Goal: Task Accomplishment & Management: Use online tool/utility

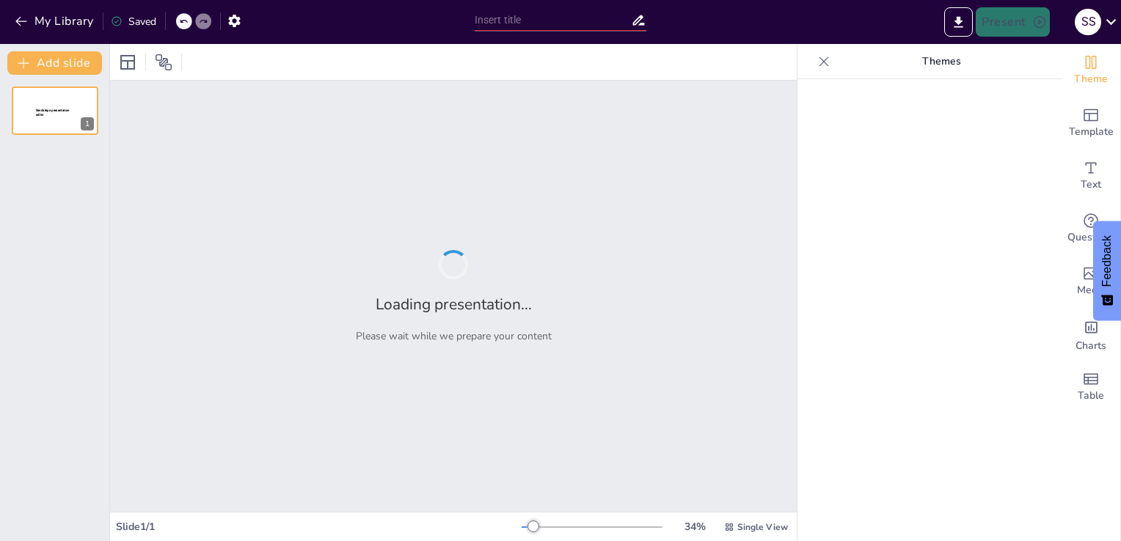
type input "Enhancing Security: Implementing Two-Factor Authentication via Email"
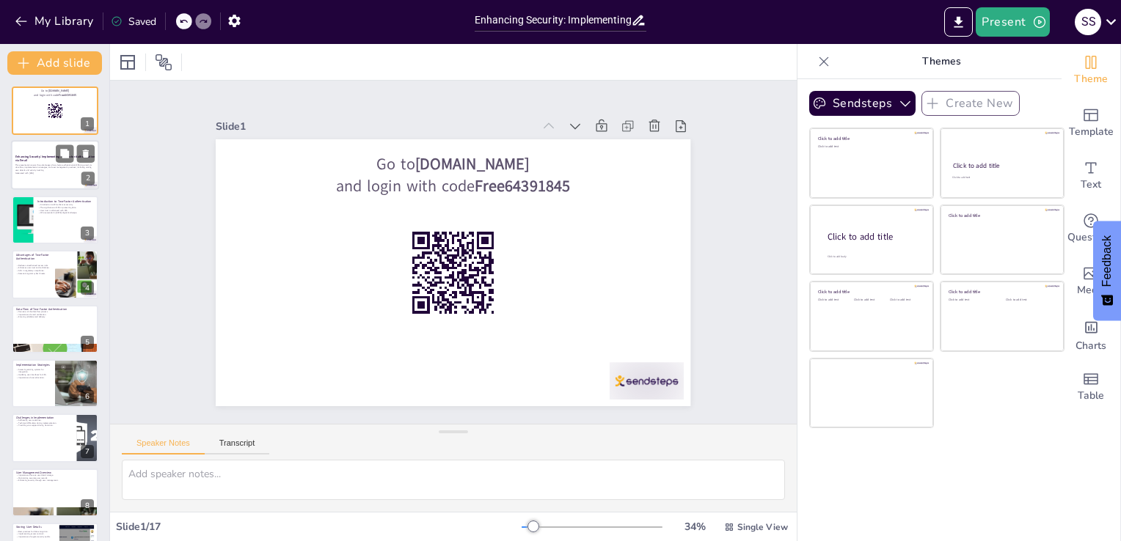
click at [18, 172] on p "Generated with [URL]" at bounding box center [54, 173] width 79 height 3
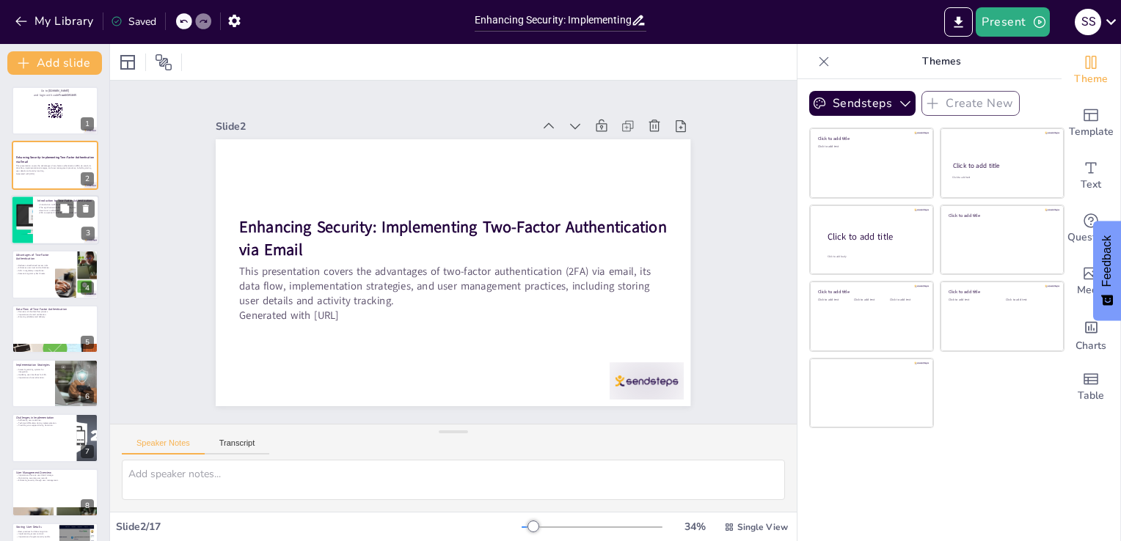
checkbox input "true"
click at [59, 224] on div at bounding box center [55, 220] width 88 height 50
type textarea "The introduction of two-factor authentication (2FA) fundamentally enhances secu…"
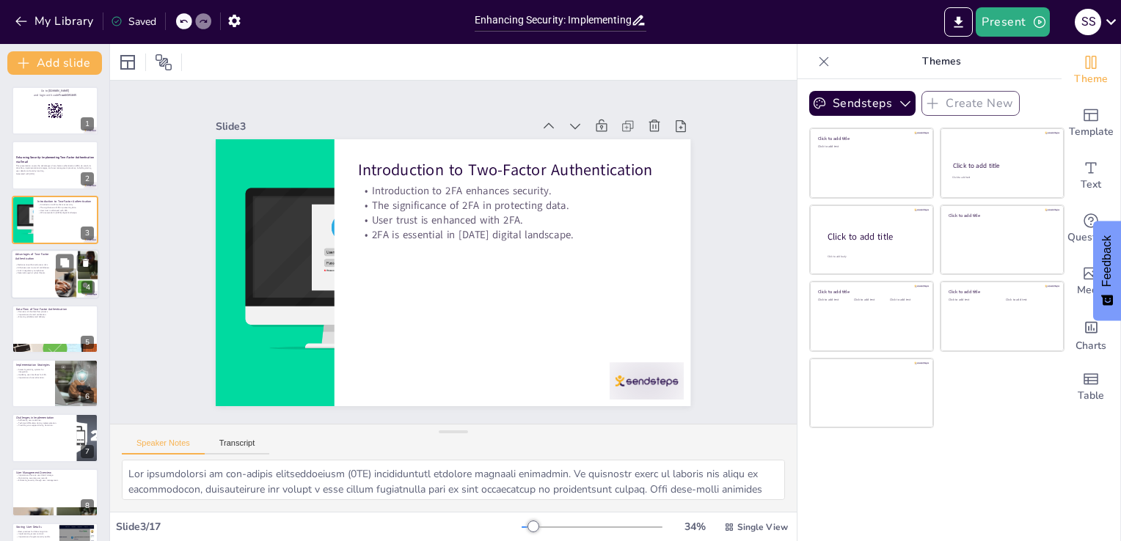
checkbox input "true"
click at [48, 265] on div "Reduces unauthorized access risks. Enhances user trust and confidence. Aids in …" at bounding box center [32, 269] width 35 height 11
type textarea "One of the primary advantages of two-factor authentication is its ability to re…"
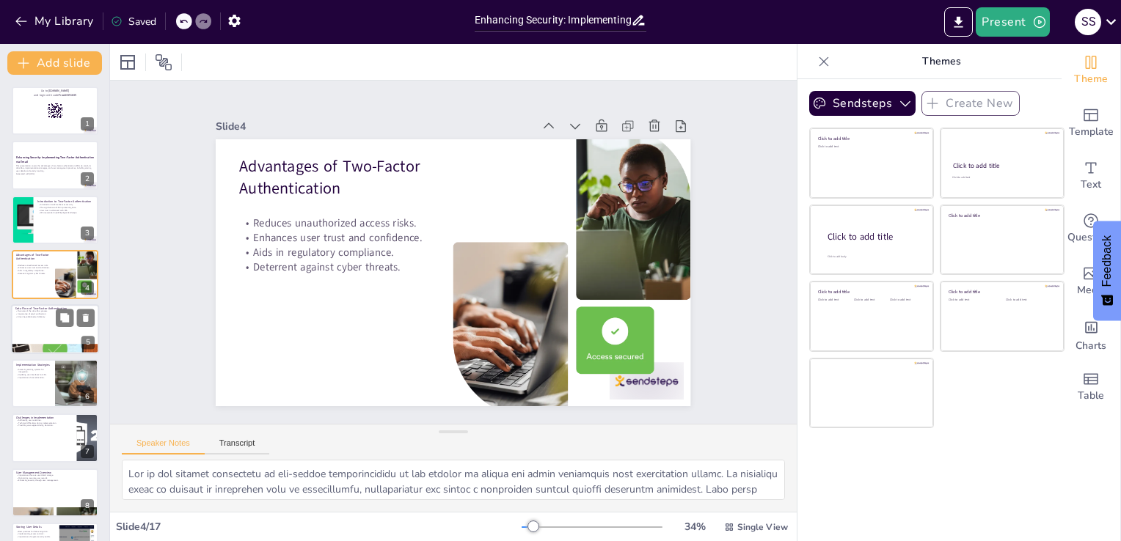
checkbox input "true"
click at [36, 321] on div at bounding box center [55, 329] width 88 height 50
type textarea "Understanding the data flow process in two-factor authentication is essential f…"
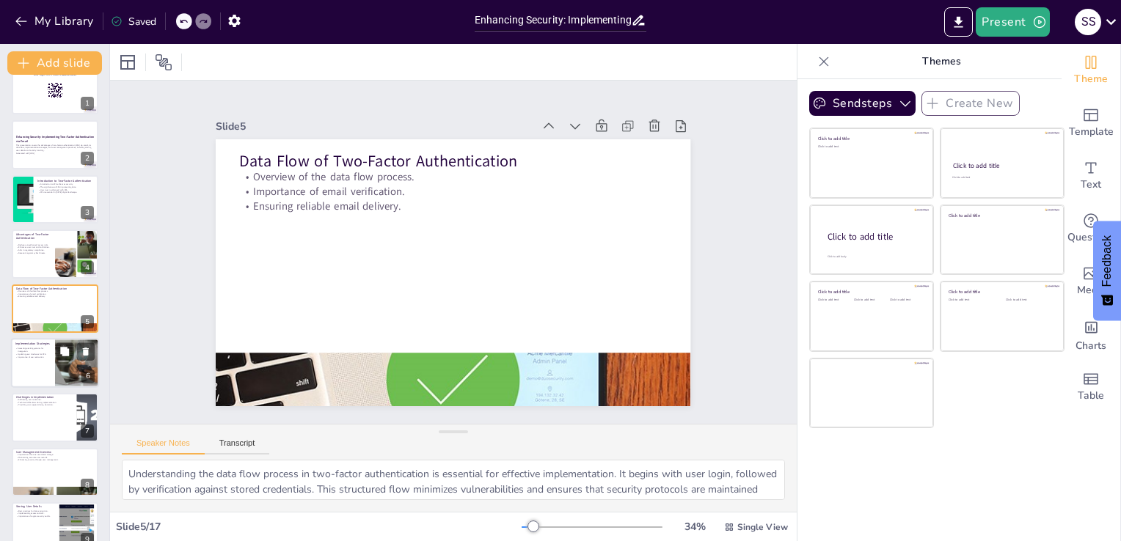
checkbox input "true"
click at [40, 343] on p "Implementation Strategies" at bounding box center [32, 344] width 35 height 4
type textarea "Assessing existing systems for integration is a critical first step in implemen…"
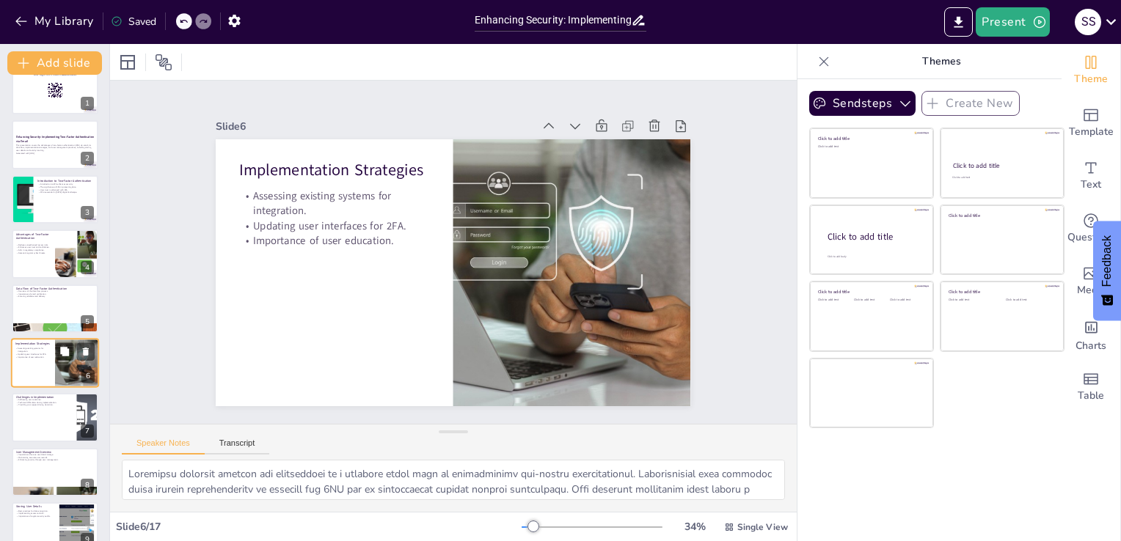
scroll to position [76, 0]
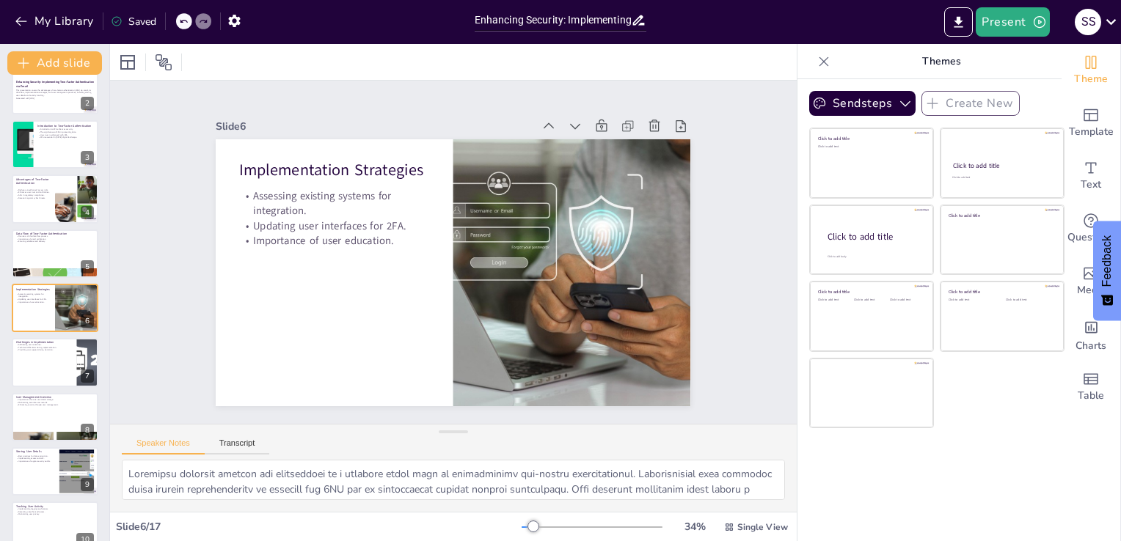
checkbox input "true"
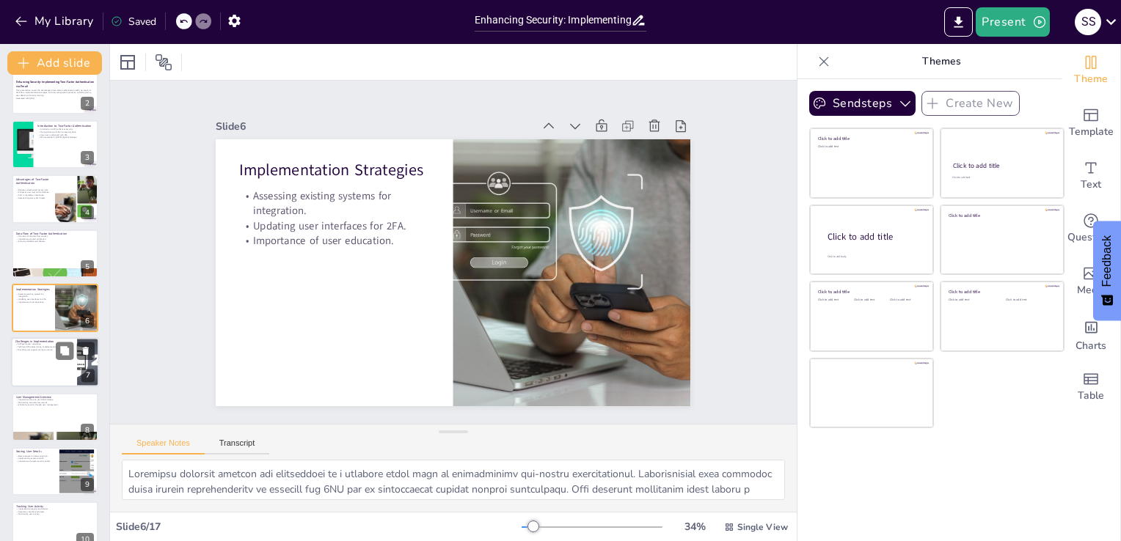
checkbox input "true"
click at [9, 363] on div "Go to [DOMAIN_NAME] and login with code Free64391845 1 Enhancing Security: Impl…" at bounding box center [54, 471] width 109 height 921
checkbox input "true"
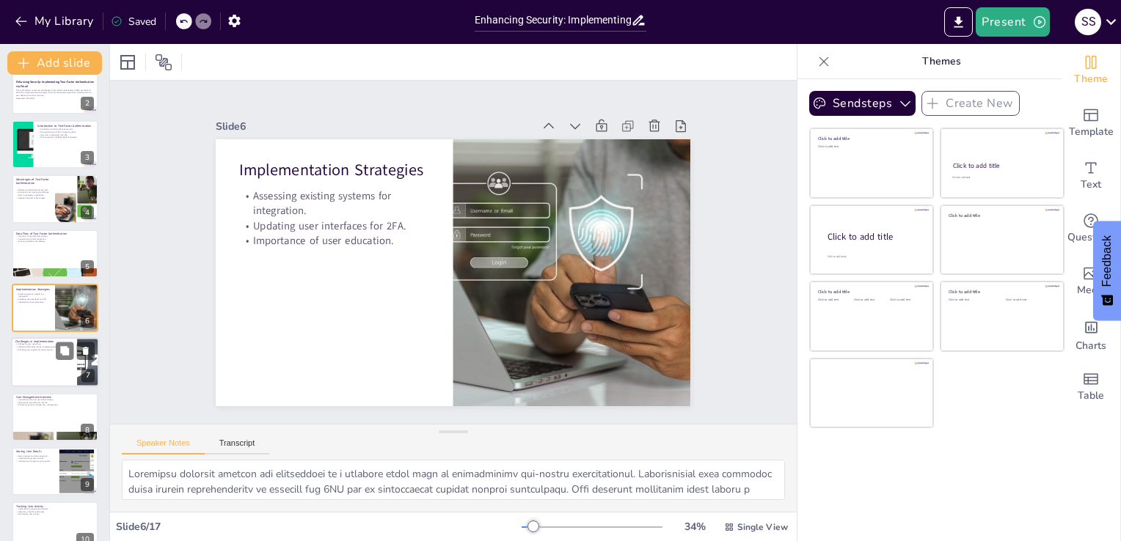
checkbox input "true"
click at [39, 370] on div at bounding box center [55, 362] width 87 height 48
type textarea "Addressing user resistance is a significant challenge when implementing two-fac…"
checkbox input "true"
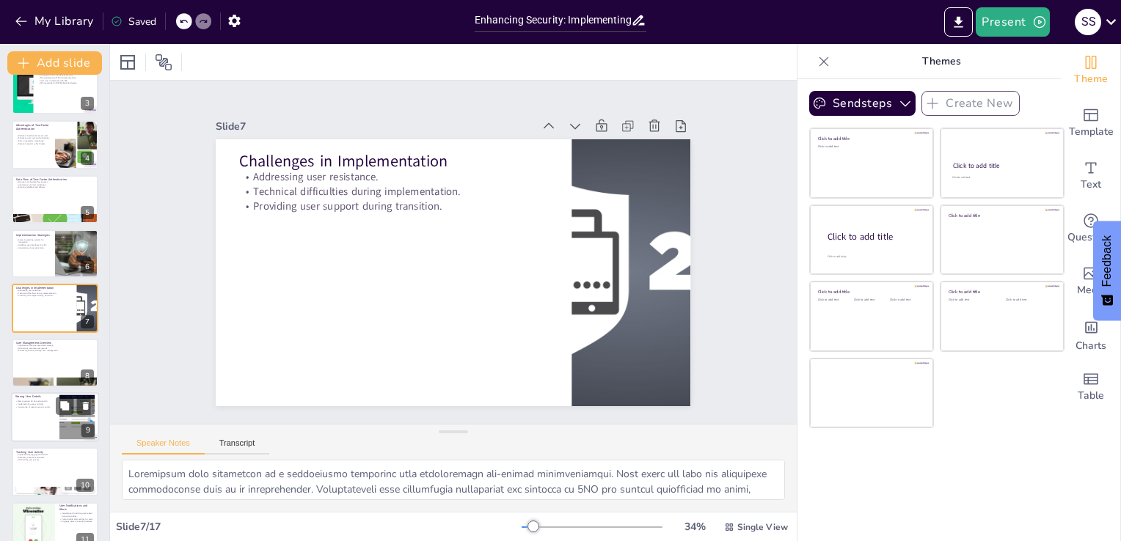
checkbox input "true"
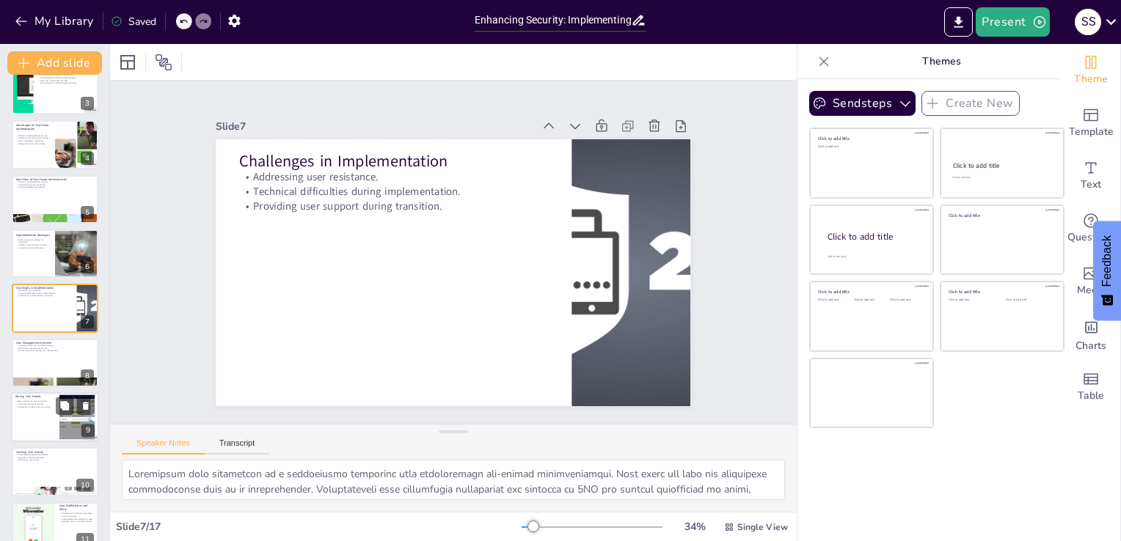
checkbox input "true"
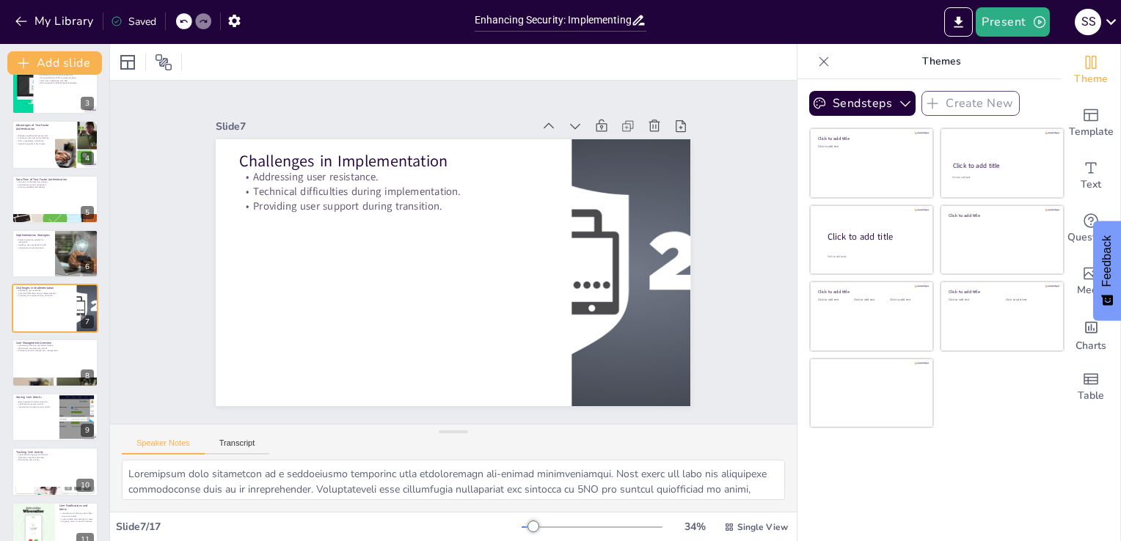
checkbox input "true"
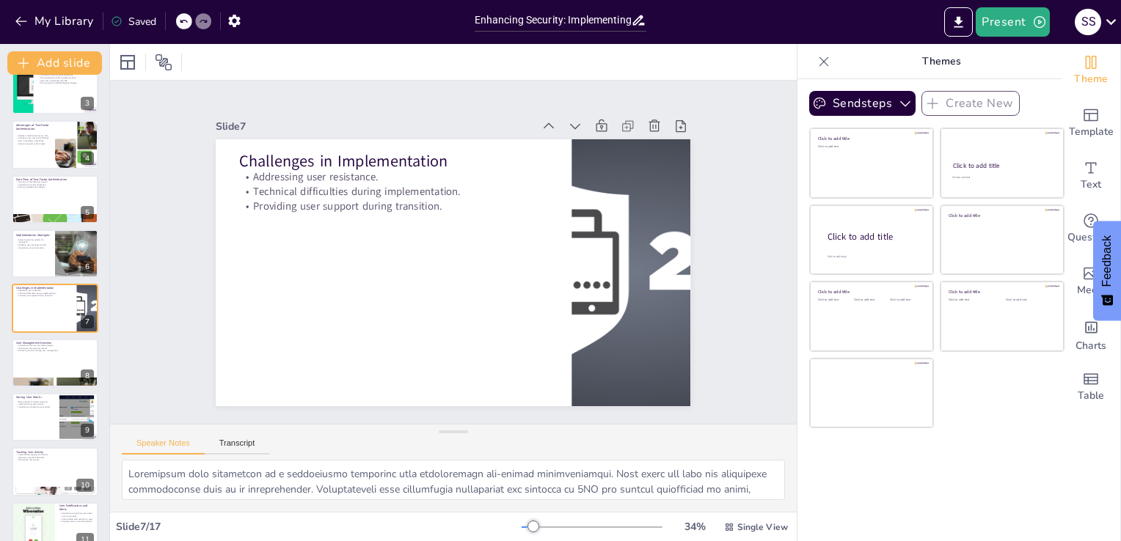
checkbox input "true"
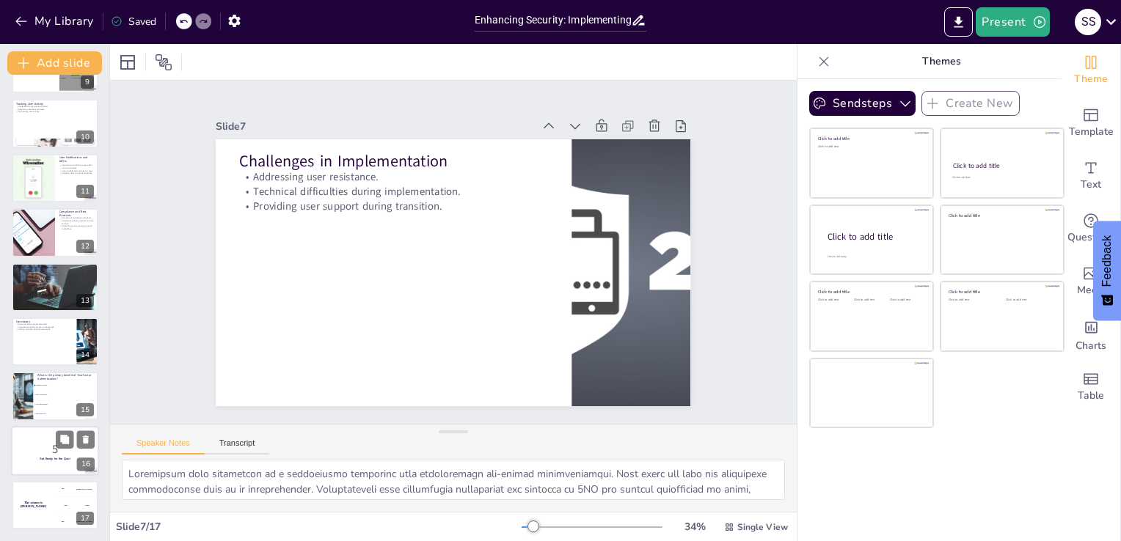
checkbox input "true"
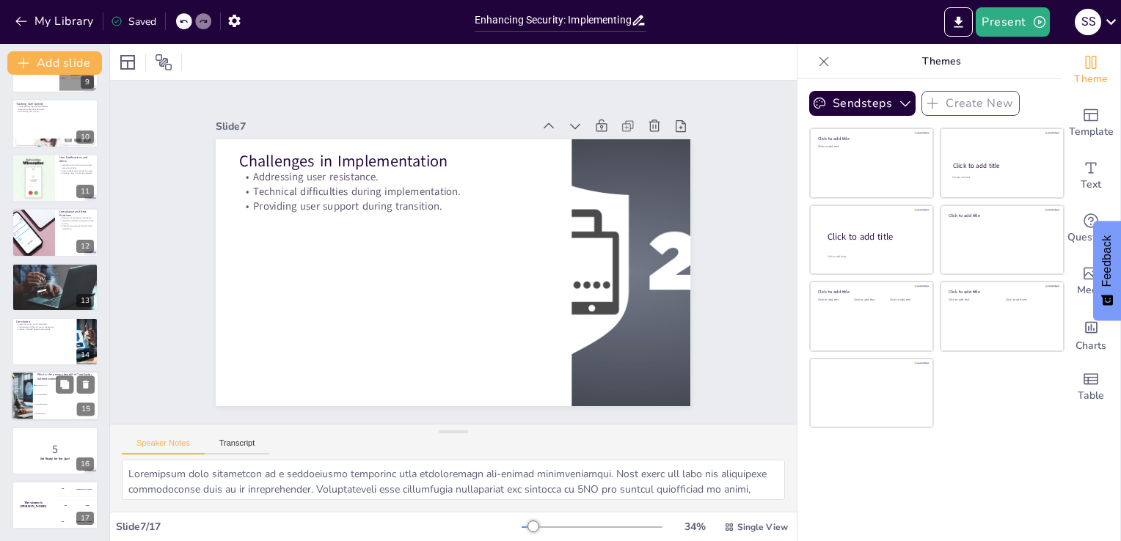
checkbox input "true"
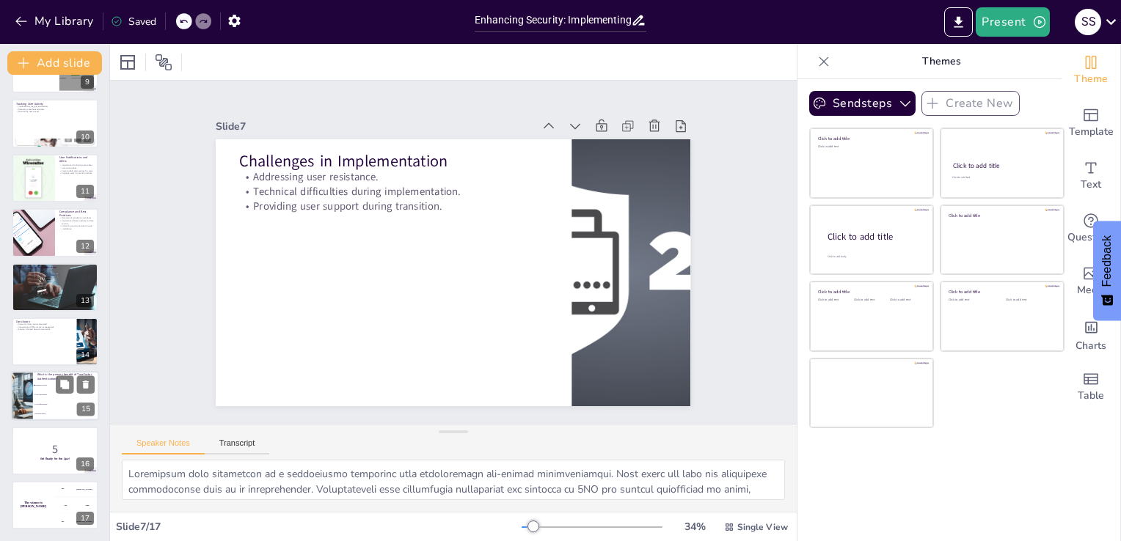
checkbox input "true"
click at [44, 400] on li "Cost-effectiveness" at bounding box center [66, 405] width 66 height 10
type textarea "The correct answer is enhanced security. Two-Factor Authentication primarily pr…"
checkbox input "true"
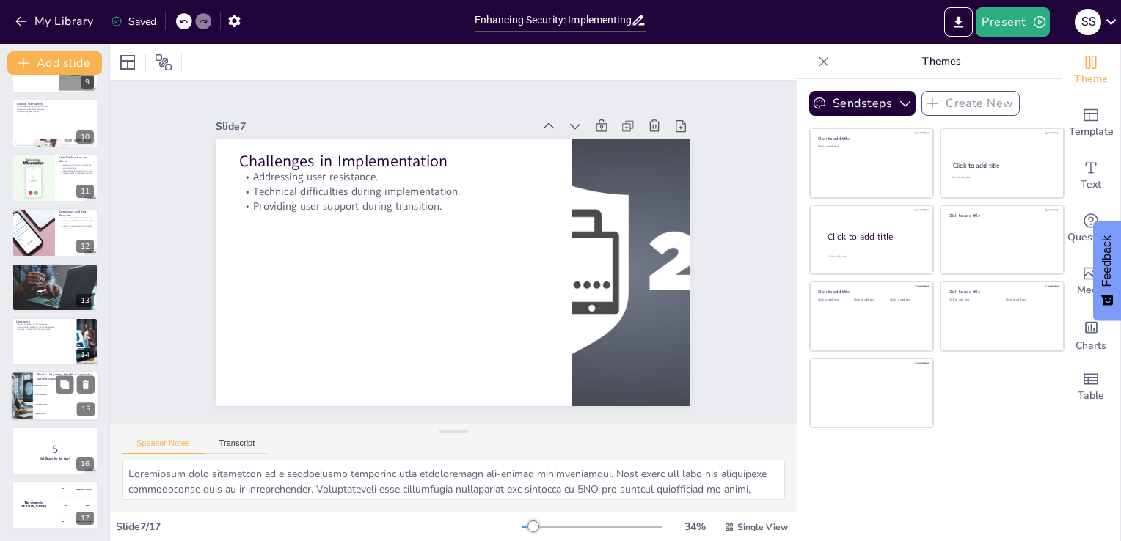
checkbox input "true"
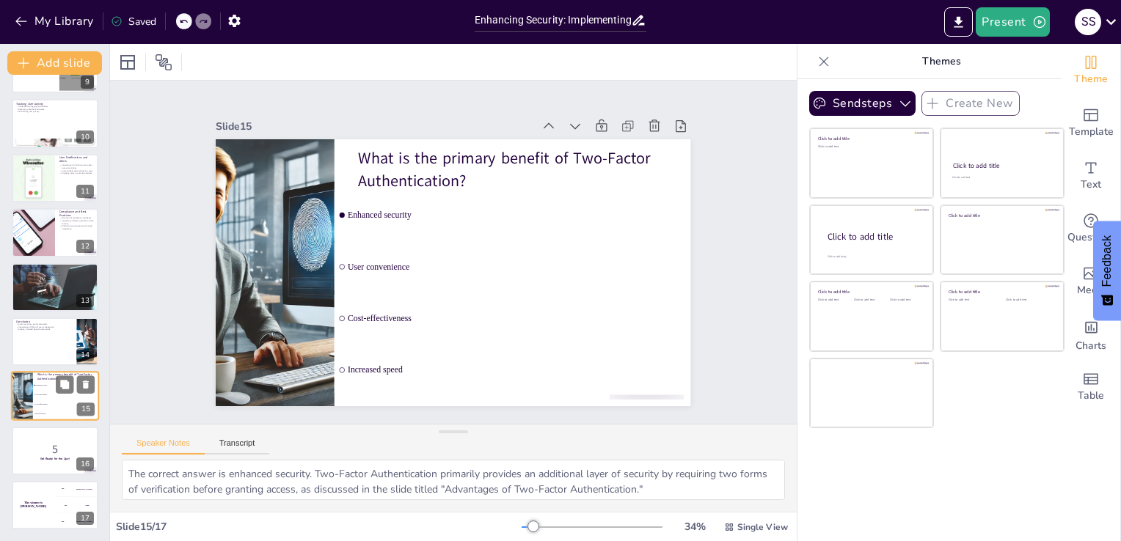
checkbox input "true"
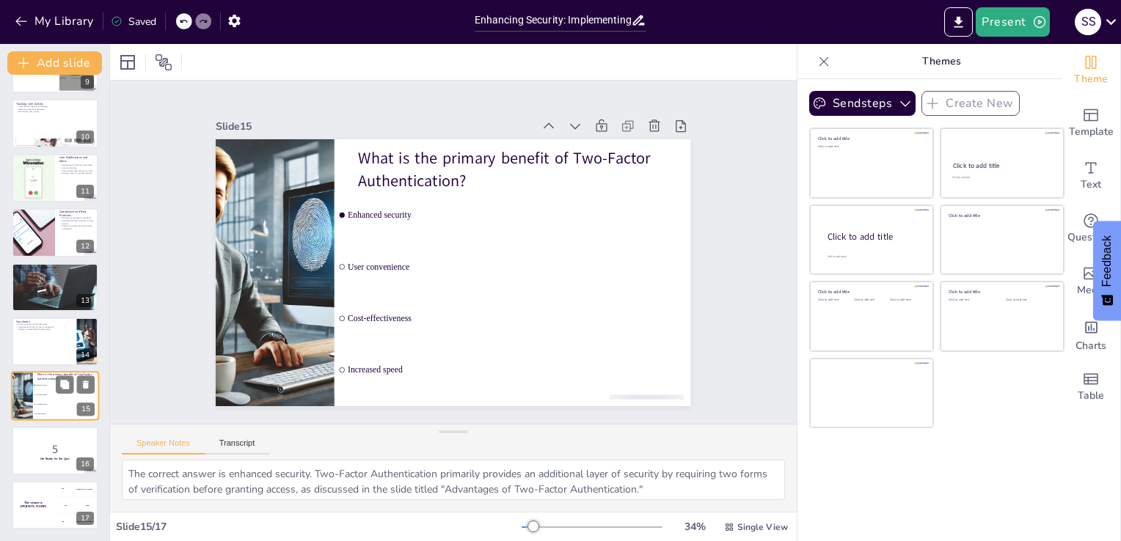
checkbox input "true"
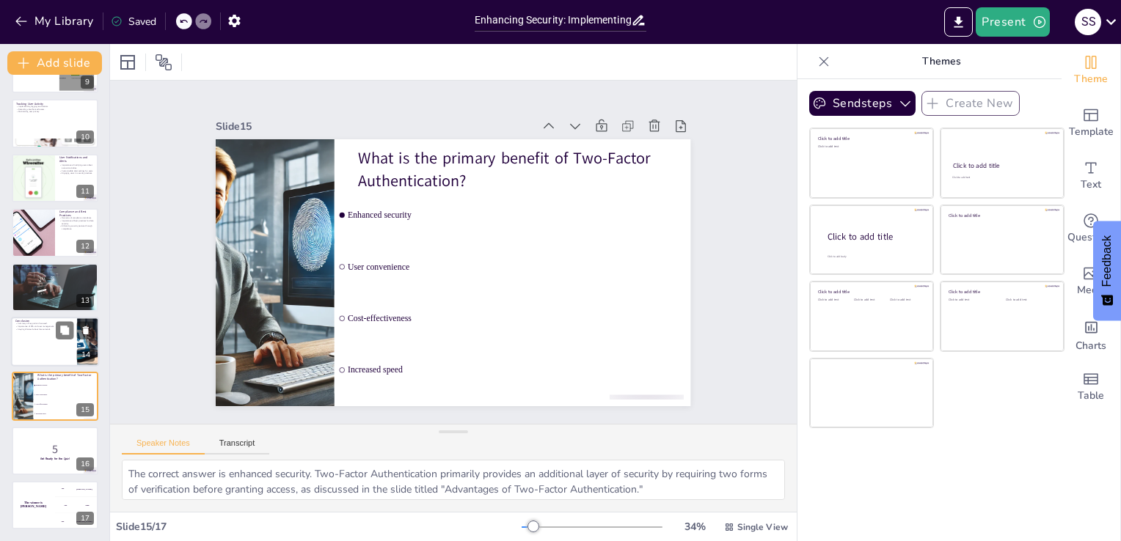
checkbox input "true"
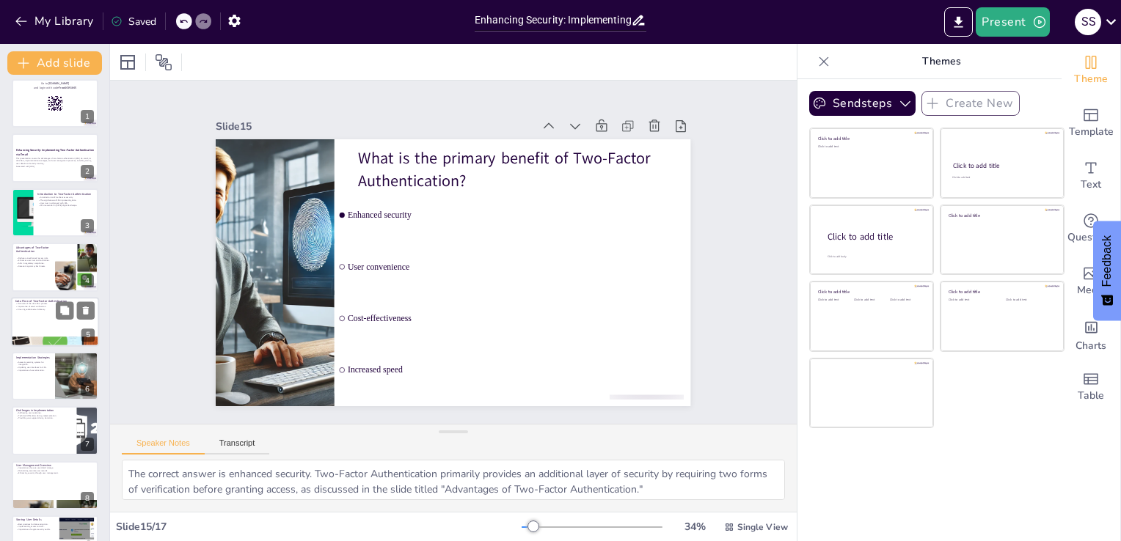
checkbox input "true"
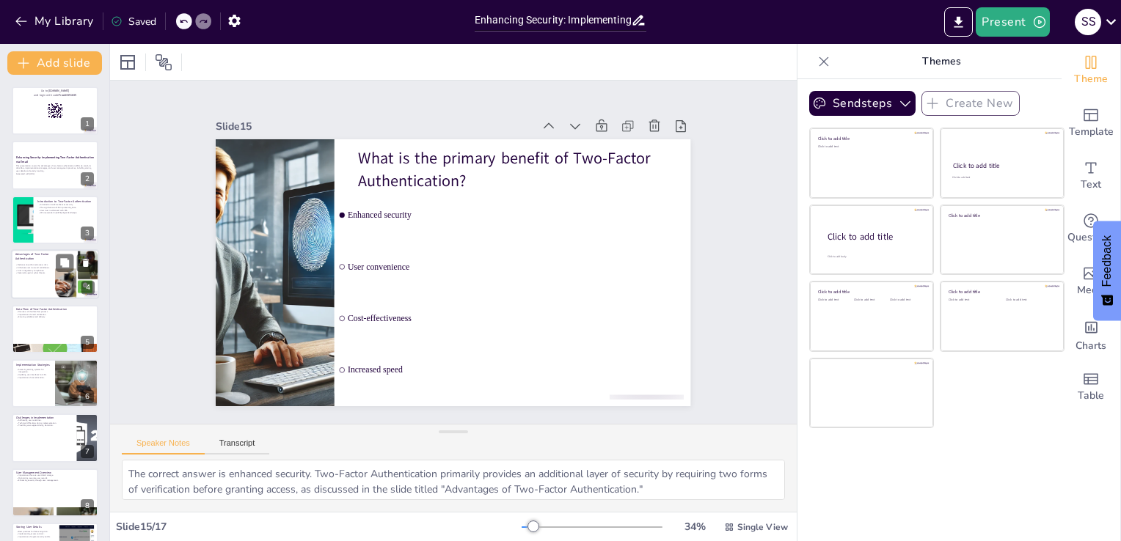
checkbox input "true"
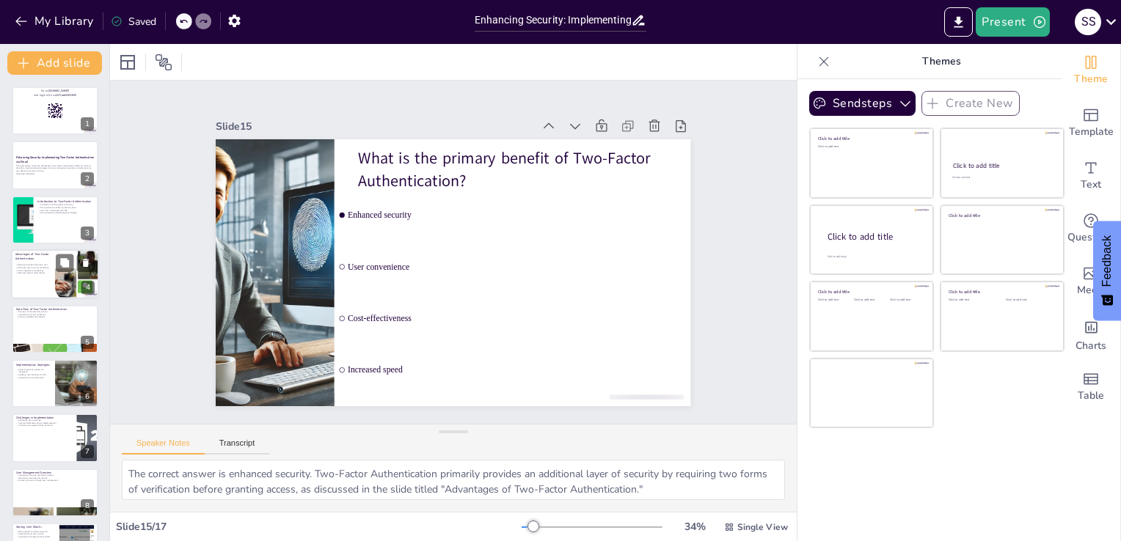
checkbox input "true"
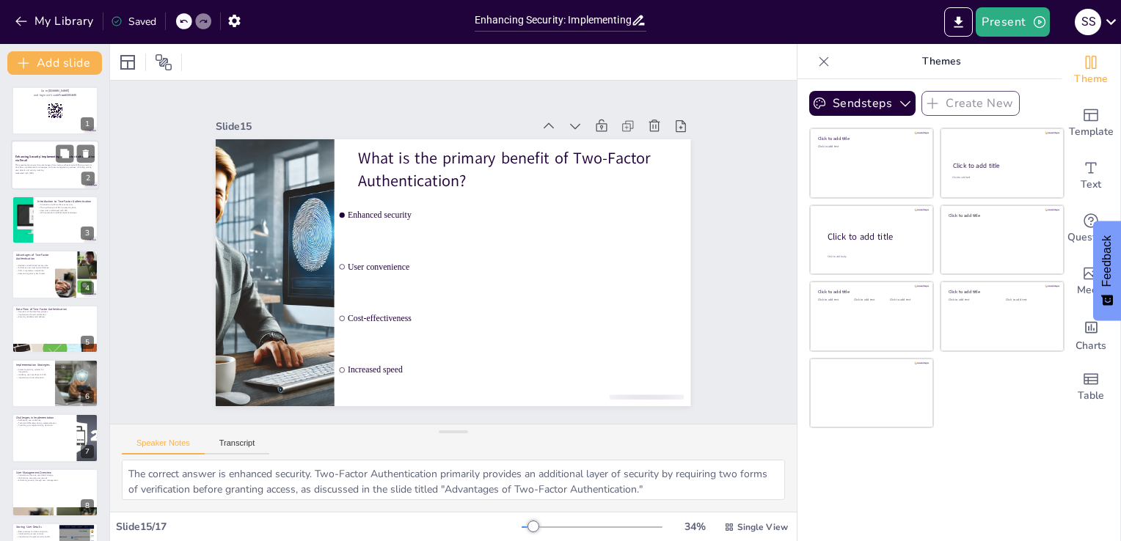
checkbox input "true"
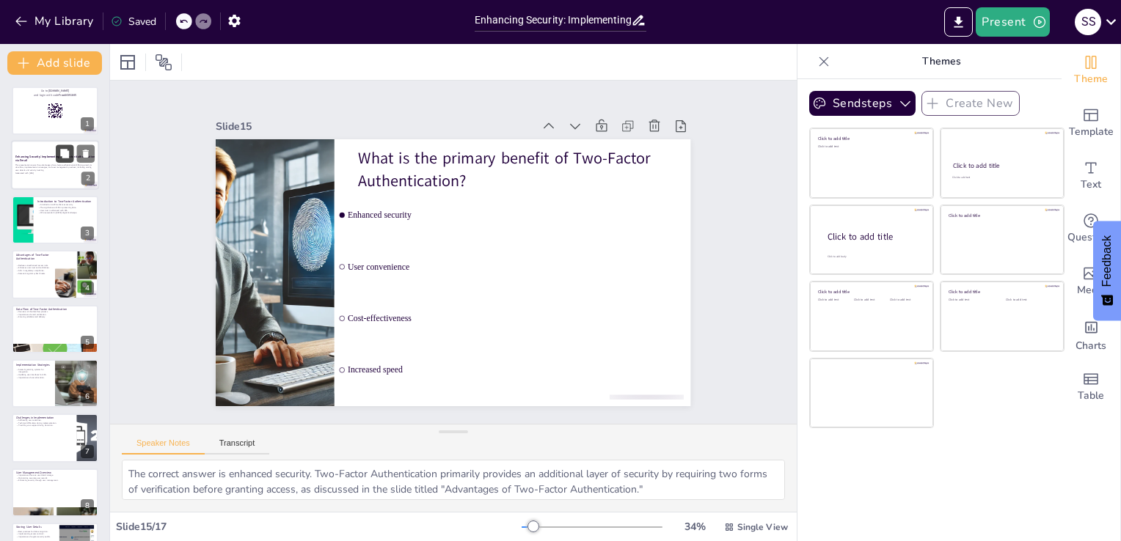
checkbox input "true"
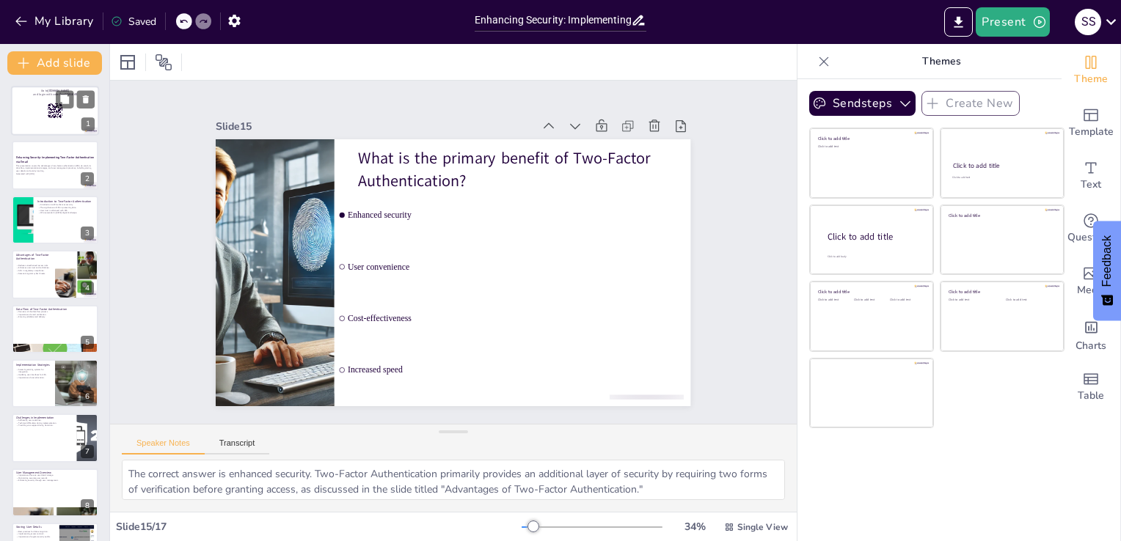
checkbox input "true"
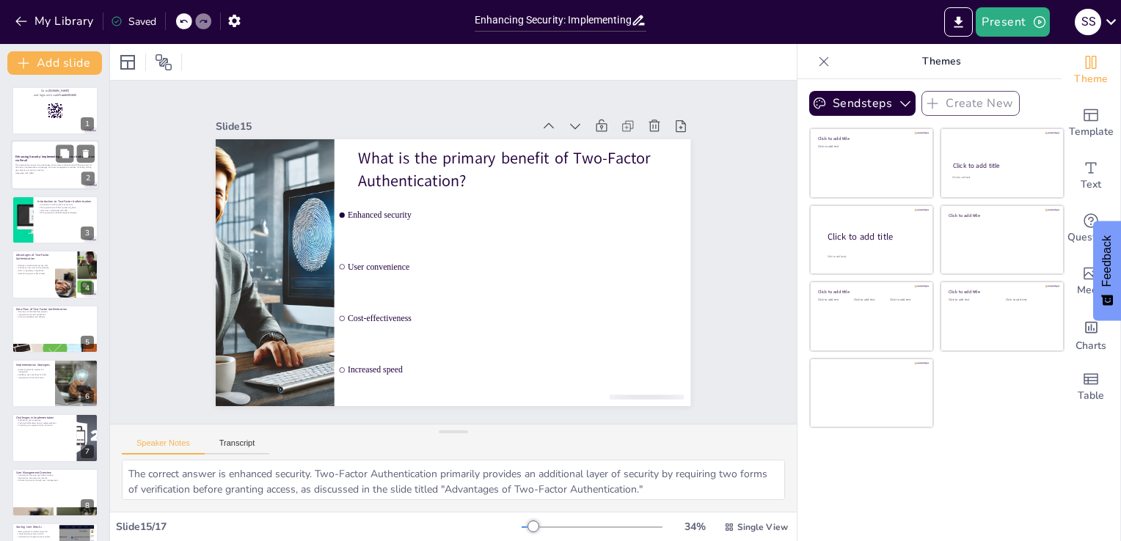
checkbox input "true"
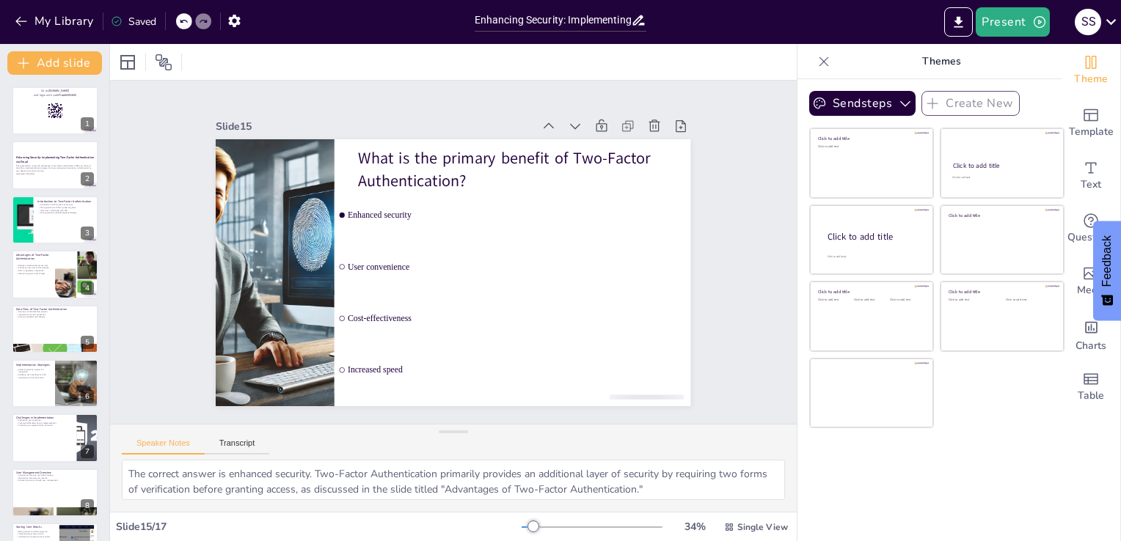
checkbox input "true"
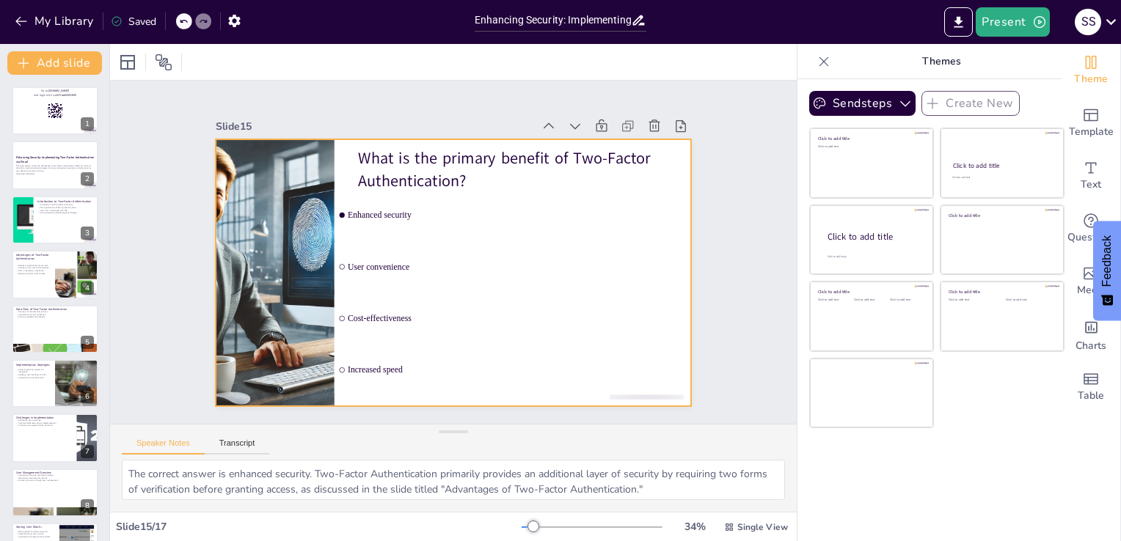
checkbox input "true"
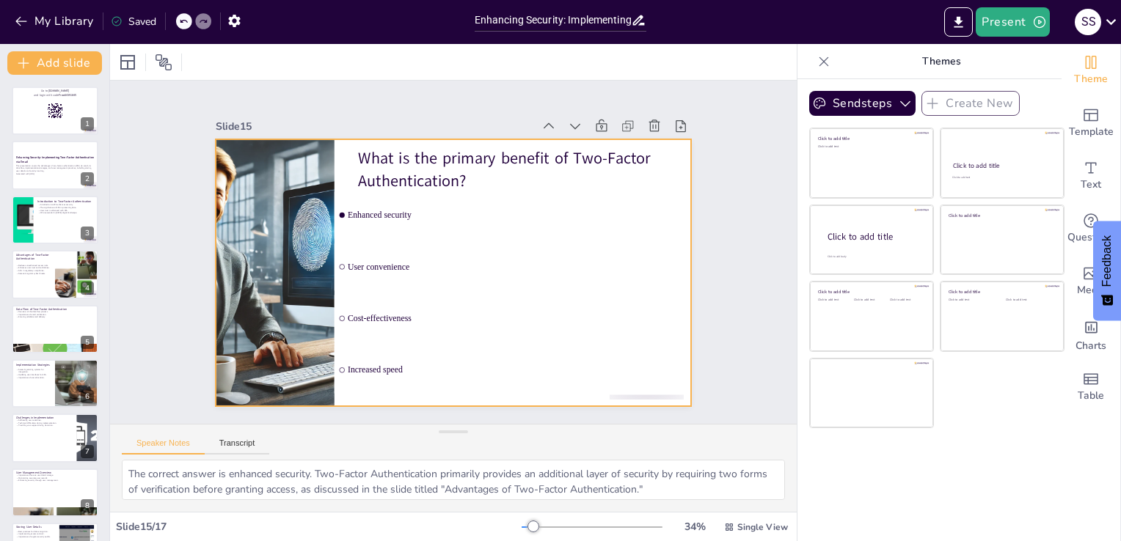
checkbox input "true"
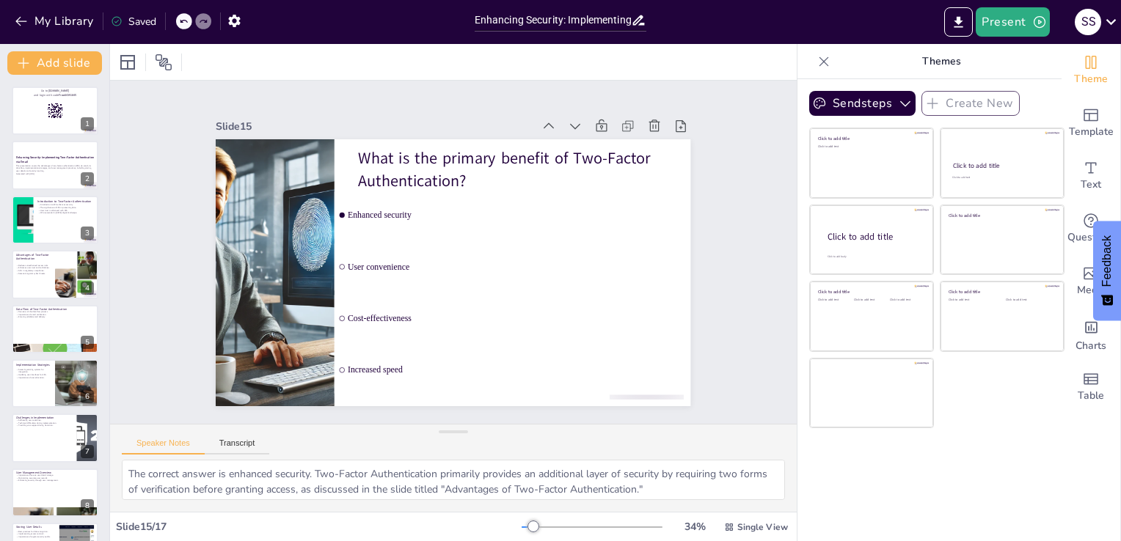
checkbox input "true"
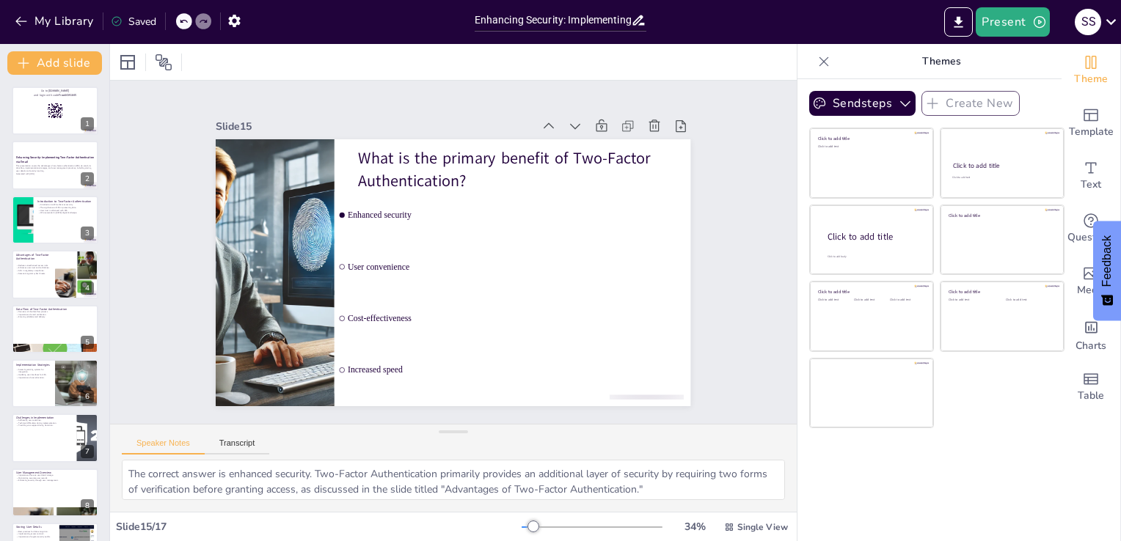
checkbox input "true"
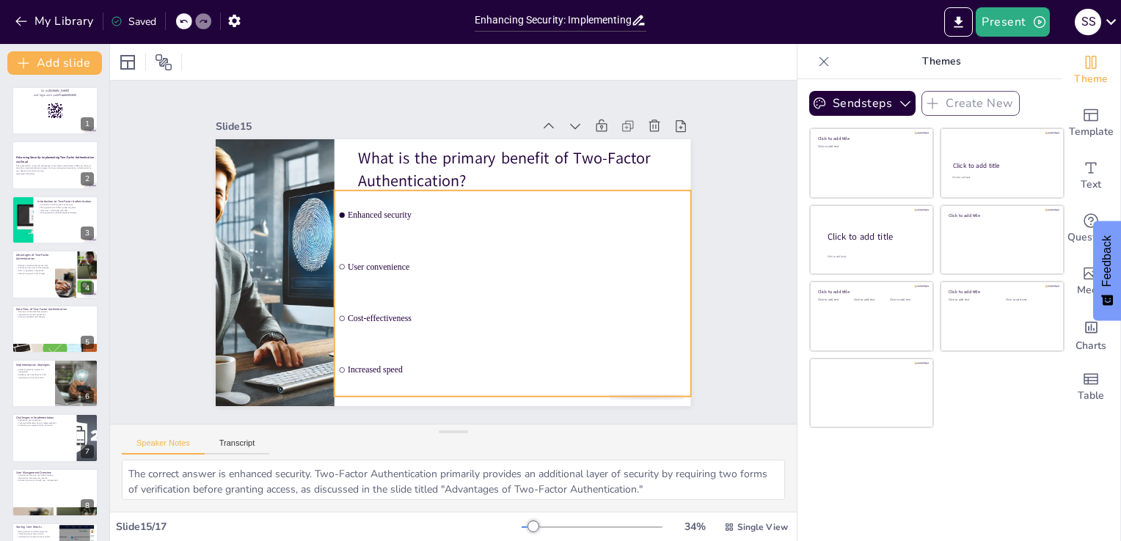
checkbox input "true"
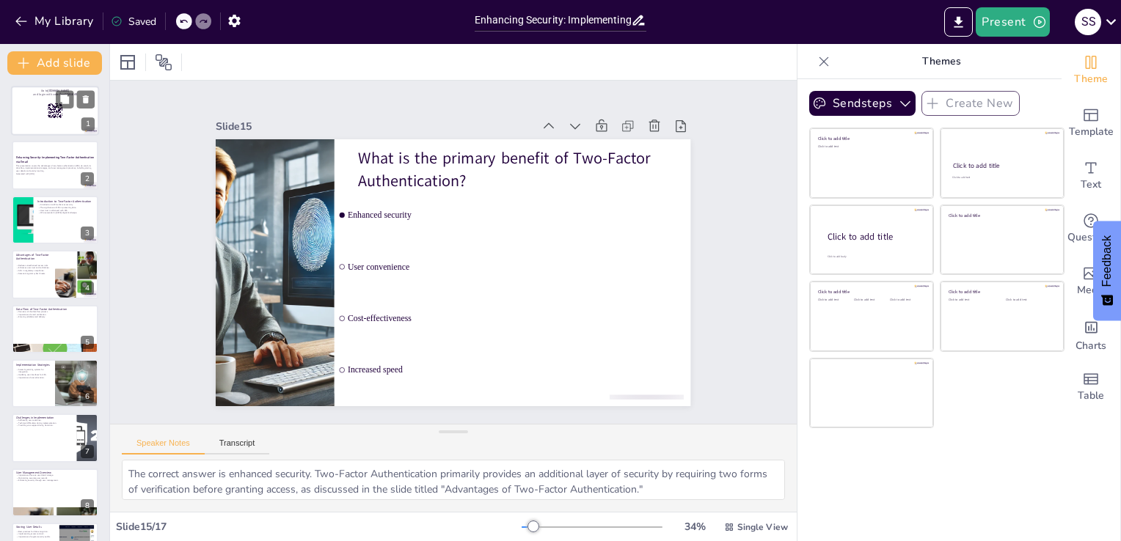
checkbox input "true"
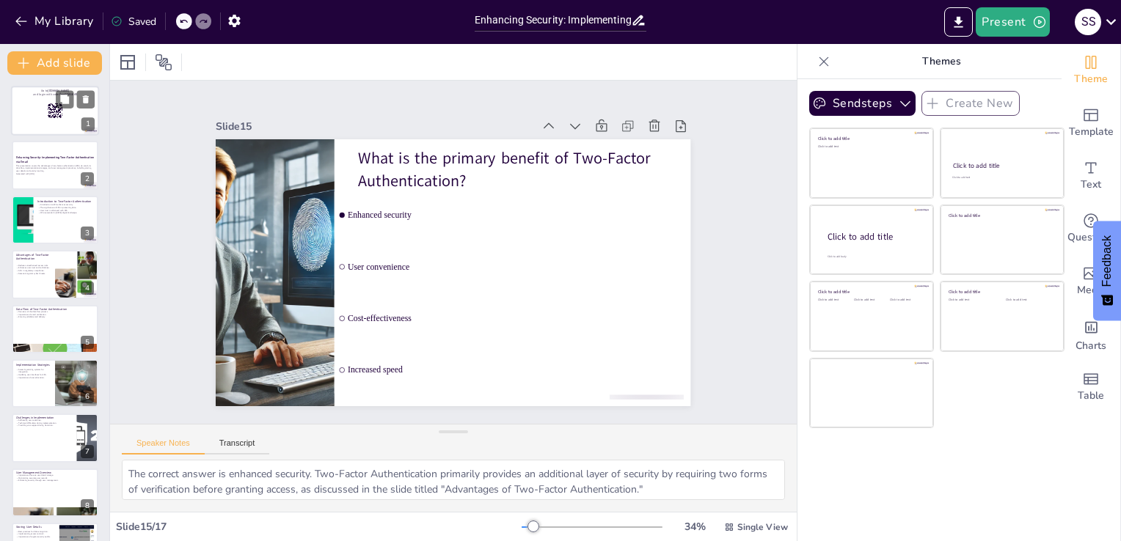
checkbox input "true"
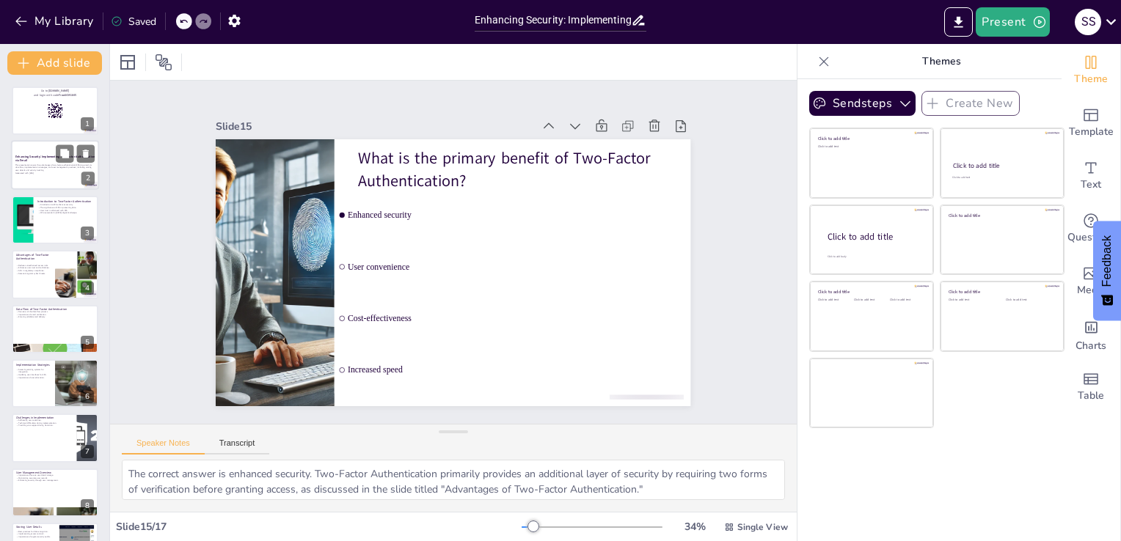
checkbox input "true"
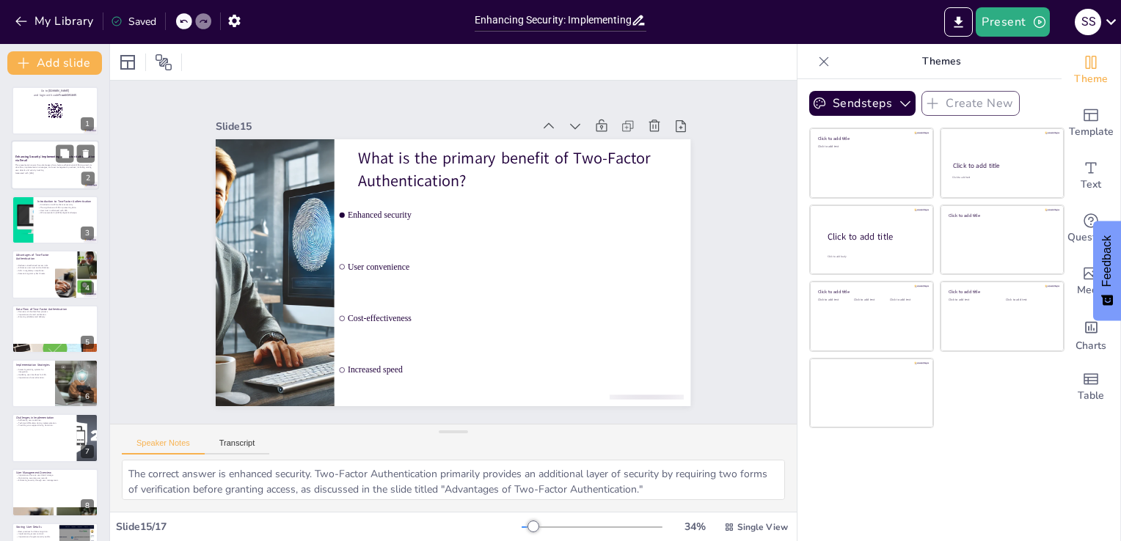
checkbox input "true"
click at [41, 155] on strong "Enhancing Security: Implementing Two-Factor Authentication via Email" at bounding box center [54, 159] width 79 height 8
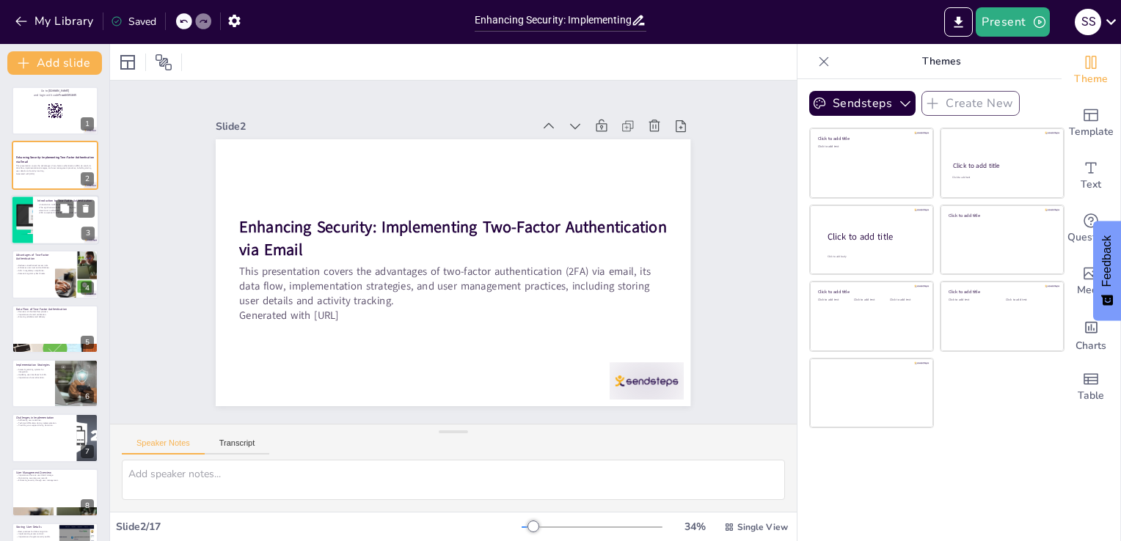
checkbox input "true"
click at [73, 210] on button at bounding box center [65, 208] width 18 height 18
type textarea "The introduction of two-factor authentication (2FA) fundamentally enhances secu…"
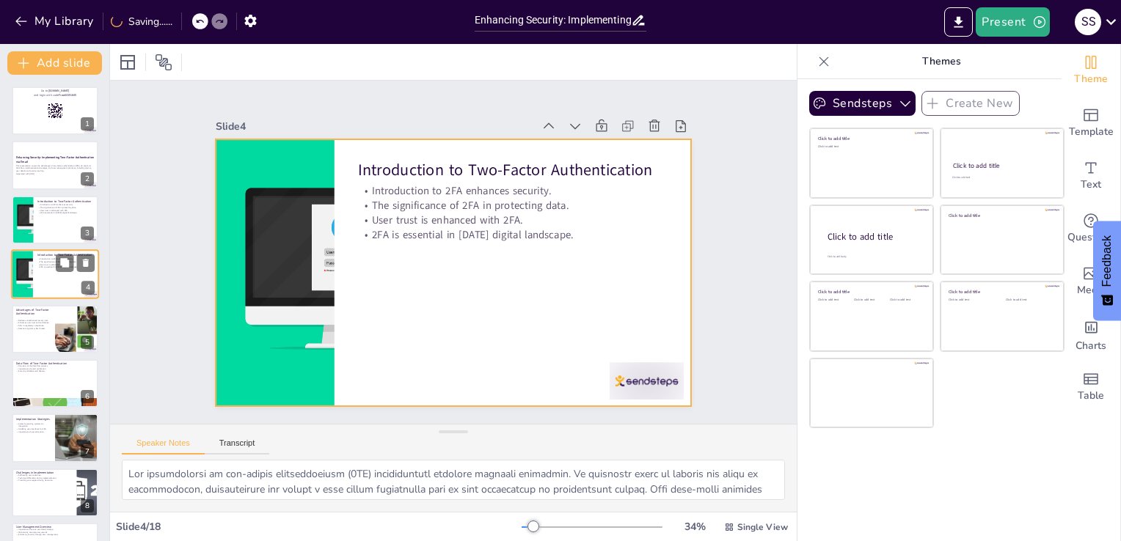
click at [67, 274] on div at bounding box center [55, 274] width 88 height 50
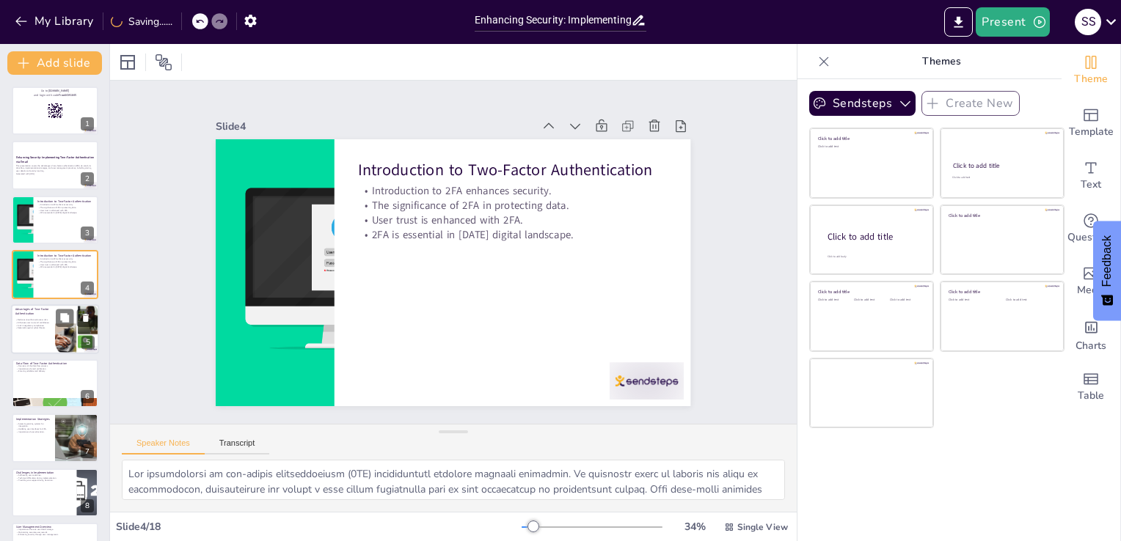
checkbox input "true"
click at [49, 317] on div "Reduces unauthorized access risks. Enhances user trust and confidence. Aids in …" at bounding box center [32, 324] width 35 height 15
type textarea "One of the primary advantages of two-factor authentication is its ability to re…"
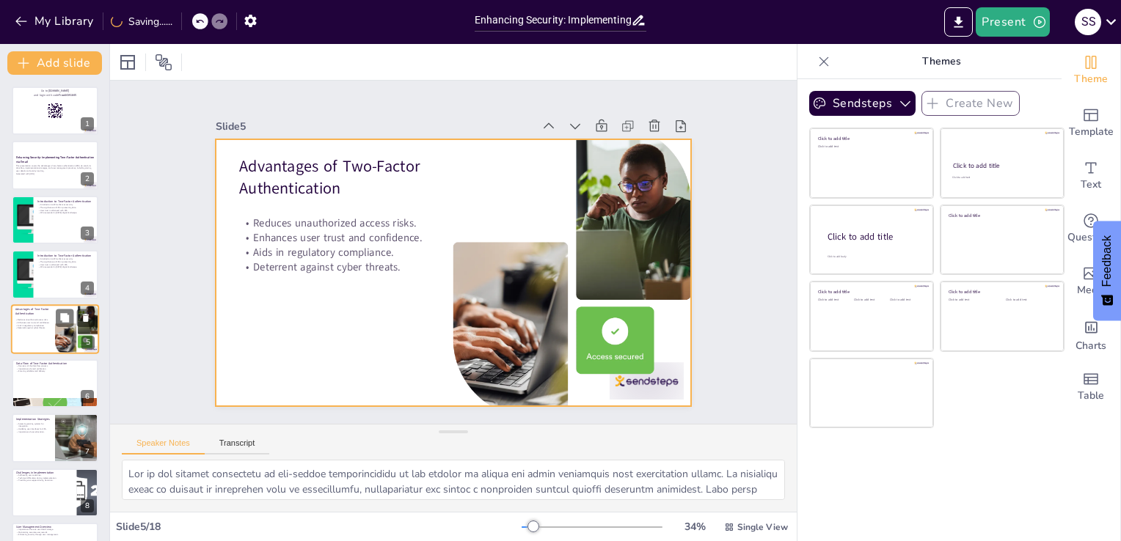
scroll to position [21, 0]
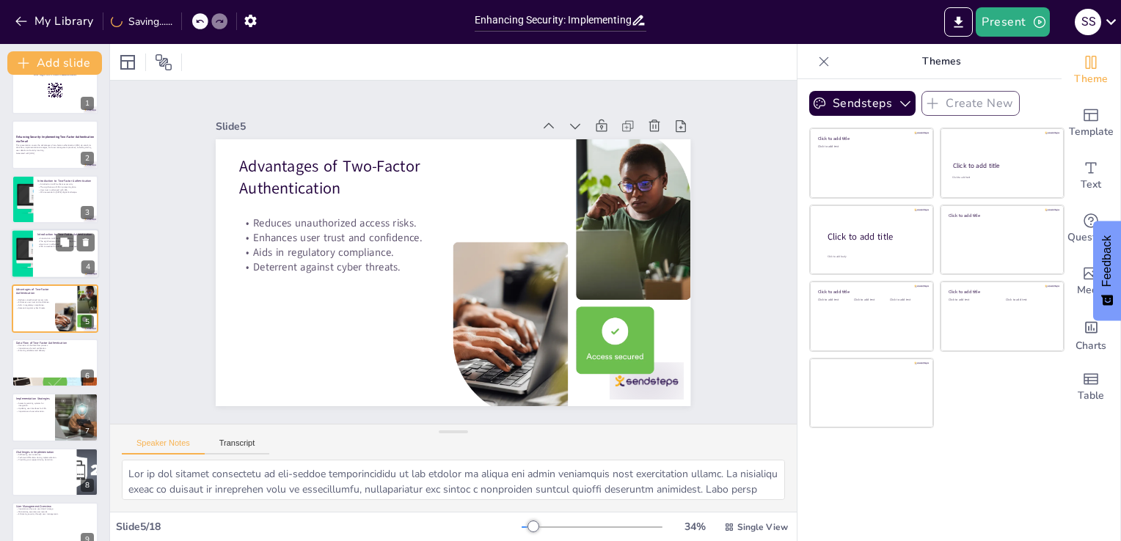
checkbox input "true"
click at [51, 255] on div at bounding box center [55, 254] width 88 height 50
type textarea "The introduction of two-factor authentication (2FA) fundamentally enhances secu…"
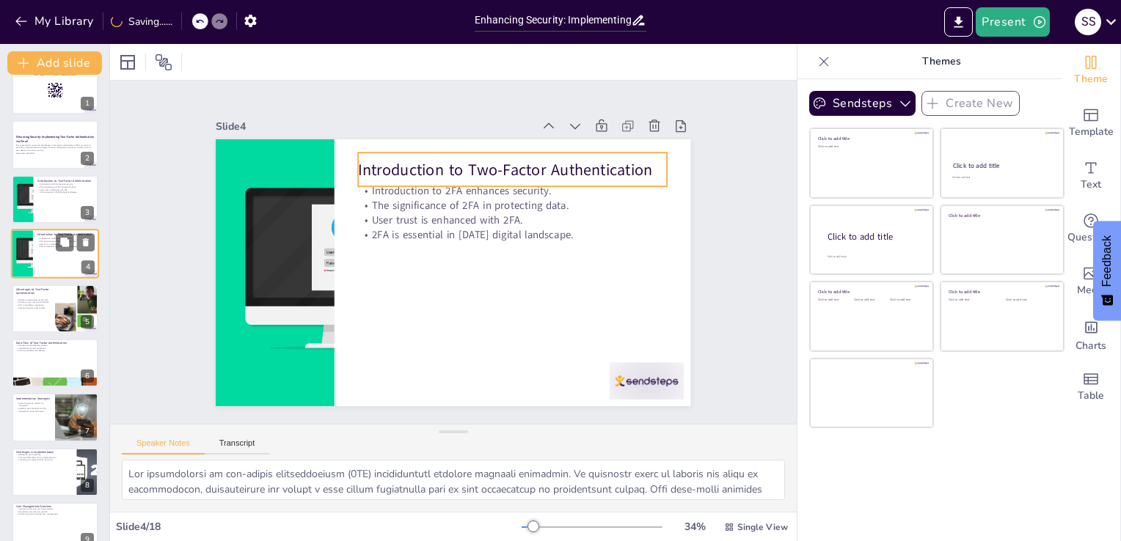
scroll to position [0, 0]
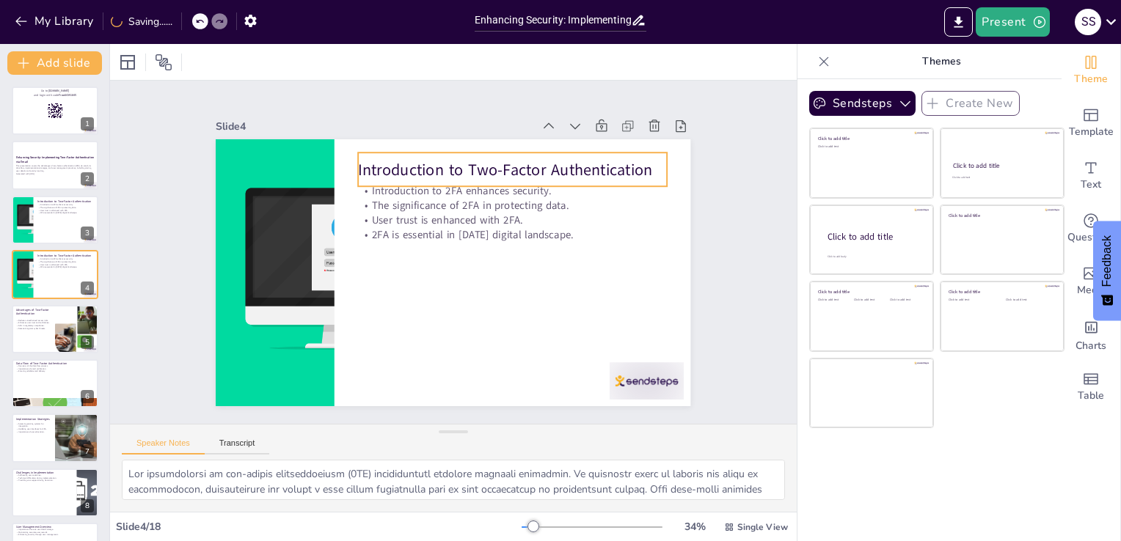
click at [637, 161] on p "Introduction to Two-Factor Authentication" at bounding box center [521, 176] width 309 height 54
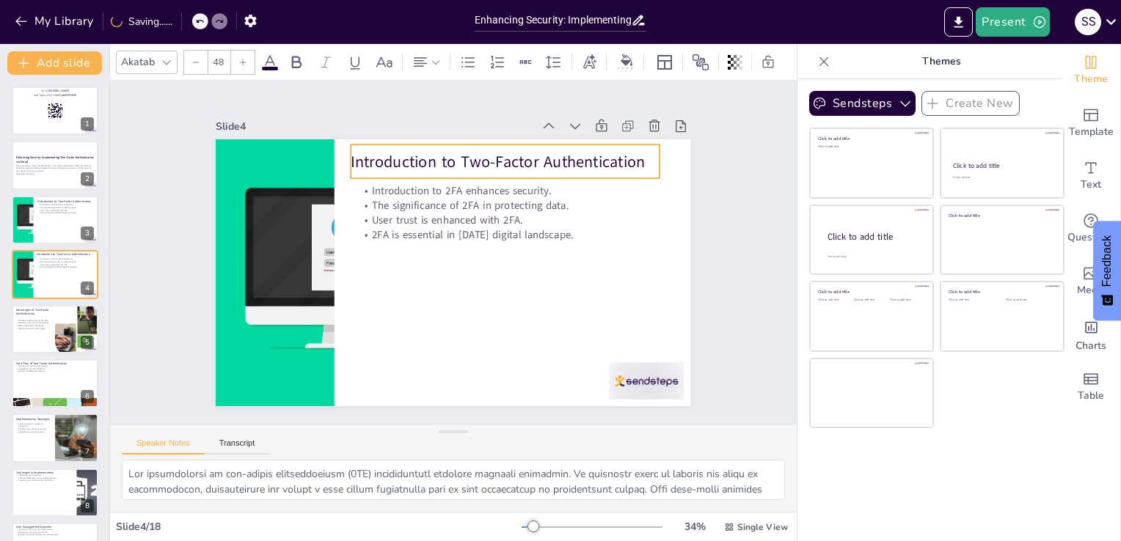
drag, startPoint x: 642, startPoint y: 162, endPoint x: 635, endPoint y: 154, distance: 10.9
click at [635, 154] on p "Introduction to Two-Factor Authentication" at bounding box center [523, 174] width 307 height 86
checkbox input "true"
click at [48, 332] on div at bounding box center [55, 329] width 88 height 50
type textarea "One of the primary advantages of two-factor authentication is its ability to re…"
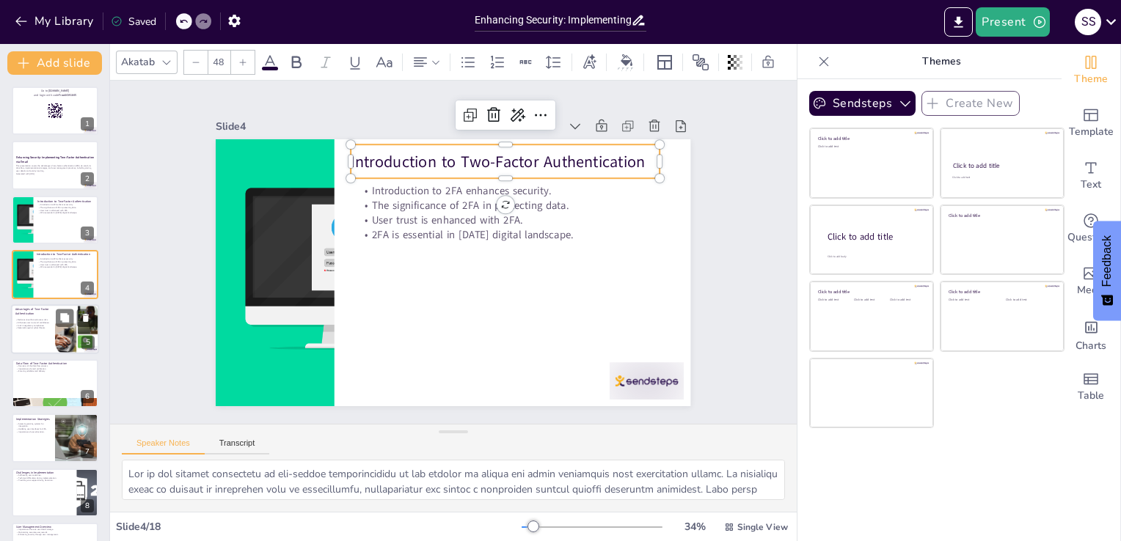
scroll to position [21, 0]
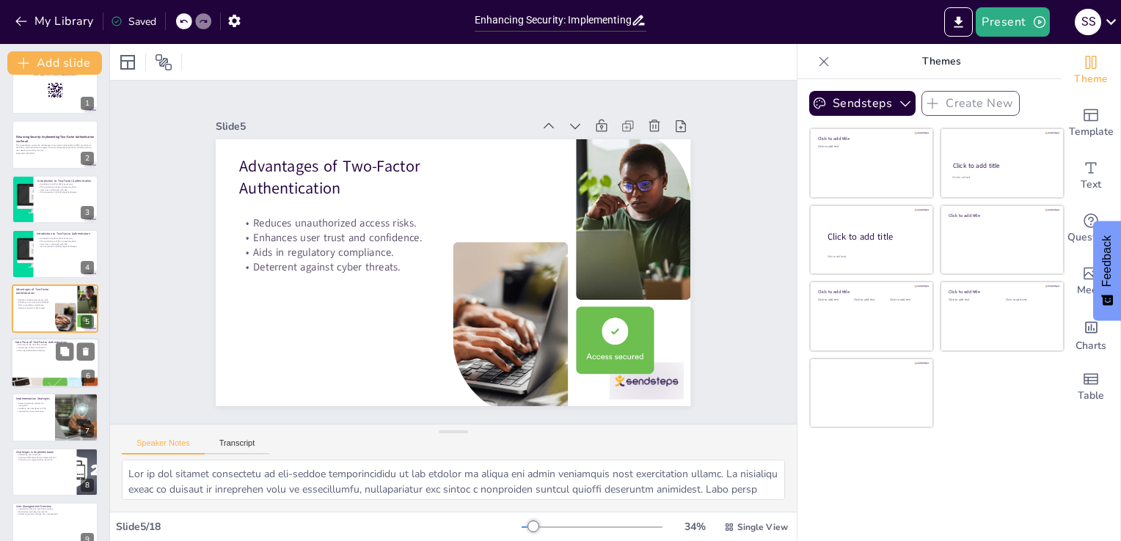
checkbox input "true"
click at [44, 359] on div at bounding box center [55, 363] width 88 height 50
type textarea "Understanding the data flow process in two-factor authentication is essential f…"
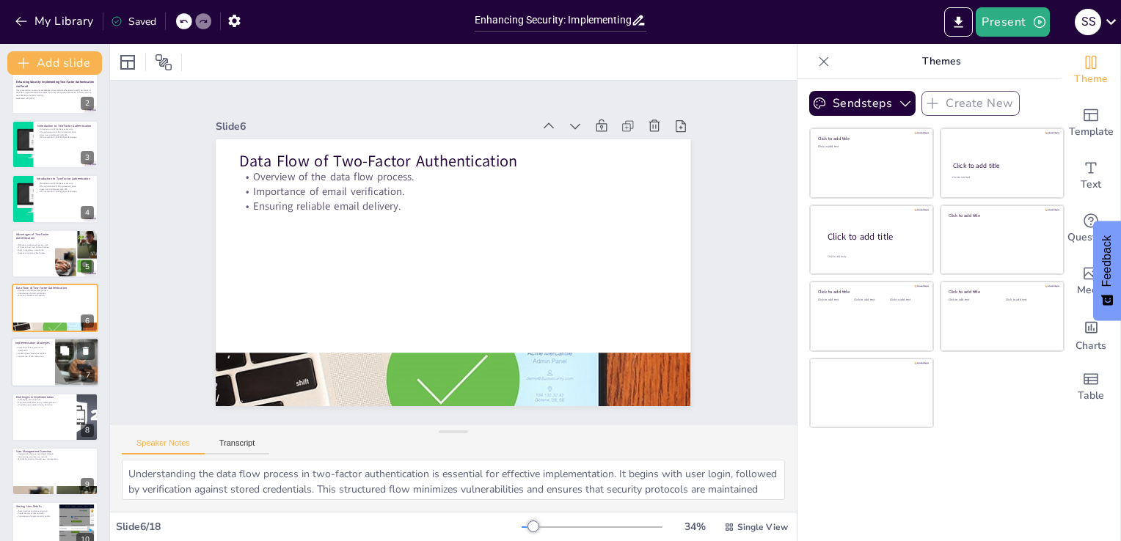
checkbox input "true"
click at [24, 358] on div at bounding box center [55, 362] width 87 height 48
type textarea "Assessing existing systems for integration is a critical first step in implemen…"
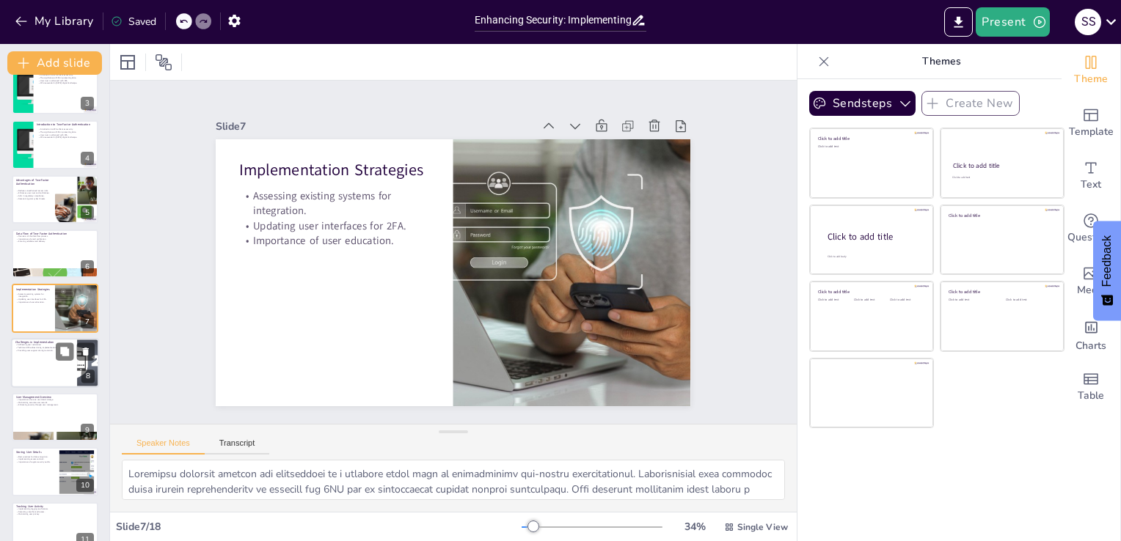
checkbox input "true"
click at [50, 356] on div at bounding box center [55, 363] width 88 height 50
type textarea "Addressing user resistance is a significant challenge when implementing two-fac…"
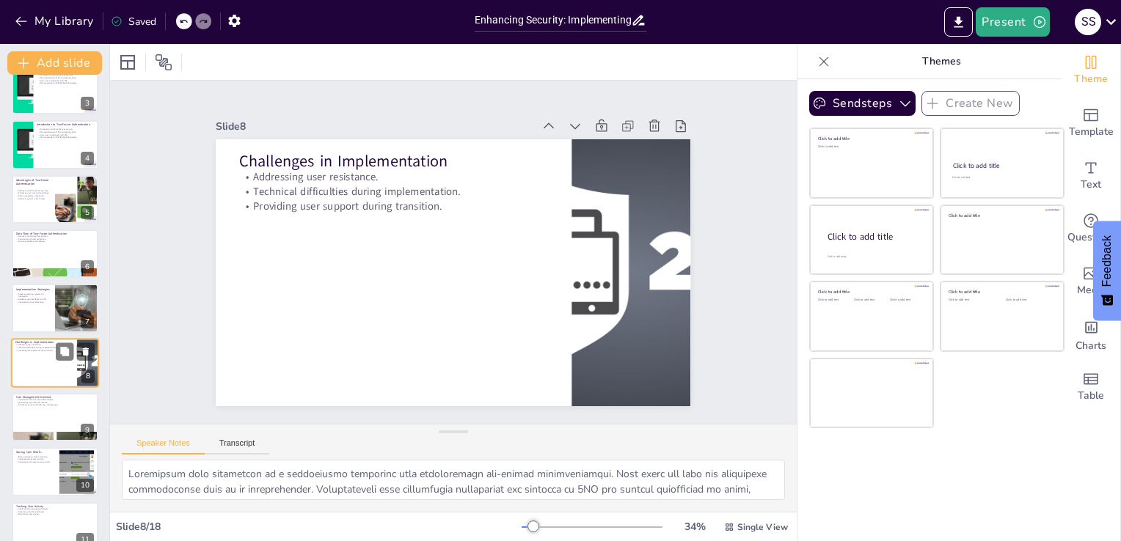
scroll to position [185, 0]
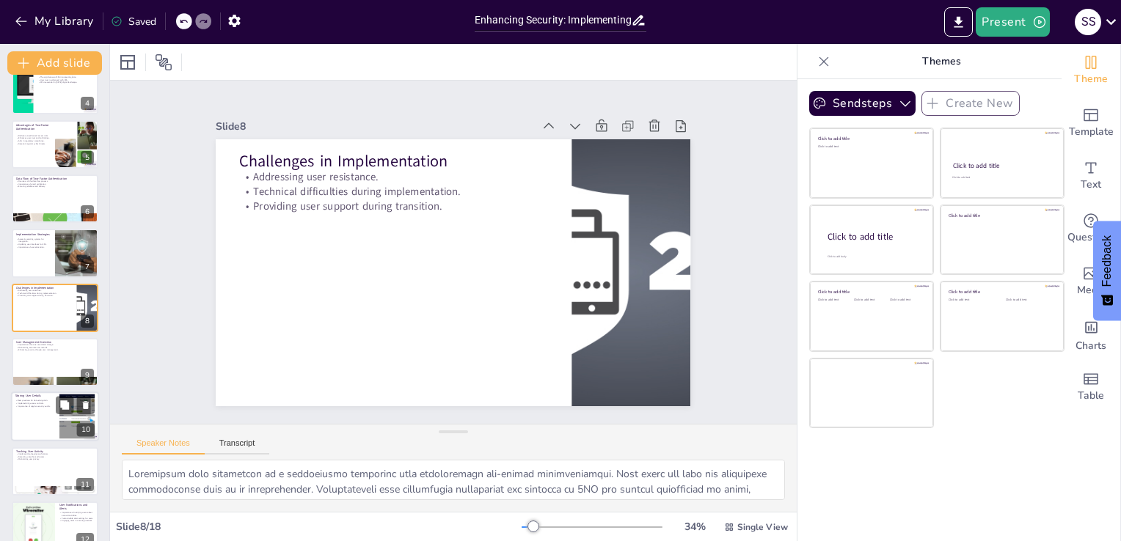
checkbox input "true"
click at [21, 417] on div at bounding box center [55, 417] width 88 height 50
type textarea "Best practices for data encryption are vital in securely storing user details. …"
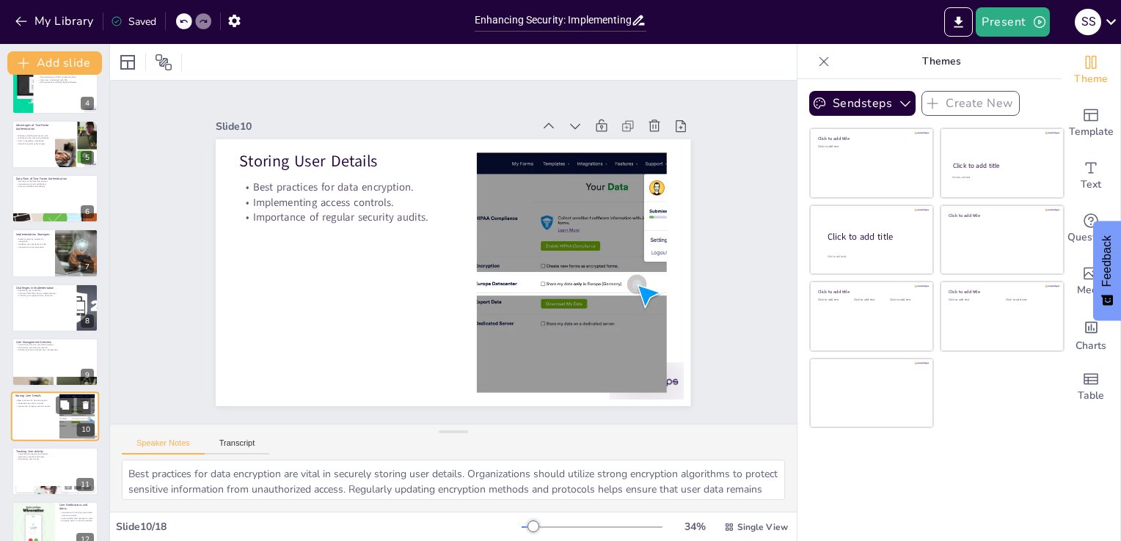
scroll to position [293, 0]
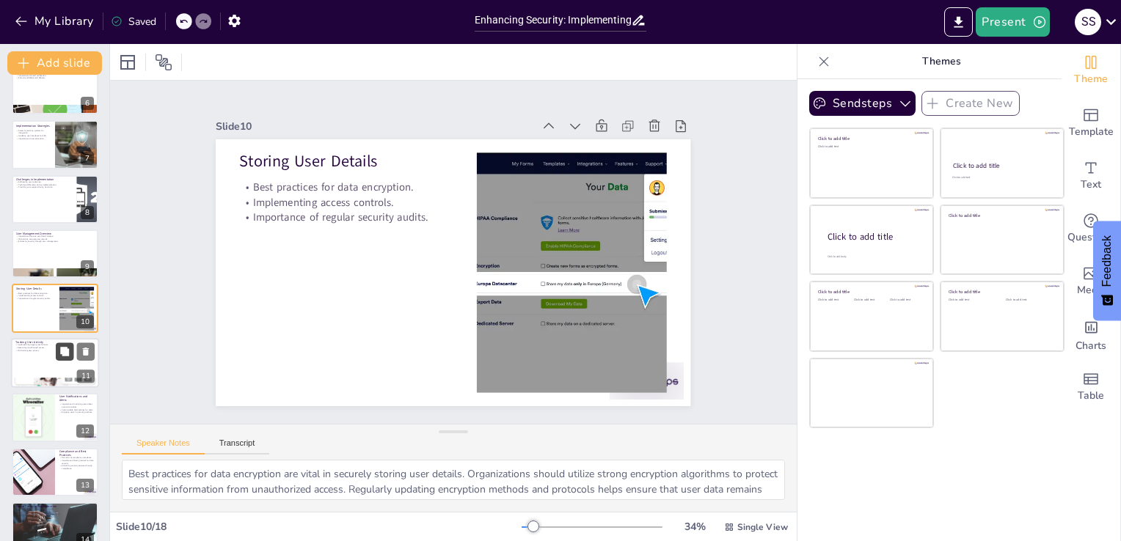
checkbox input "true"
click at [67, 349] on icon at bounding box center [64, 351] width 9 height 9
type textarea "Implementing logging mechanisms is a critical step in tracking user activity. B…"
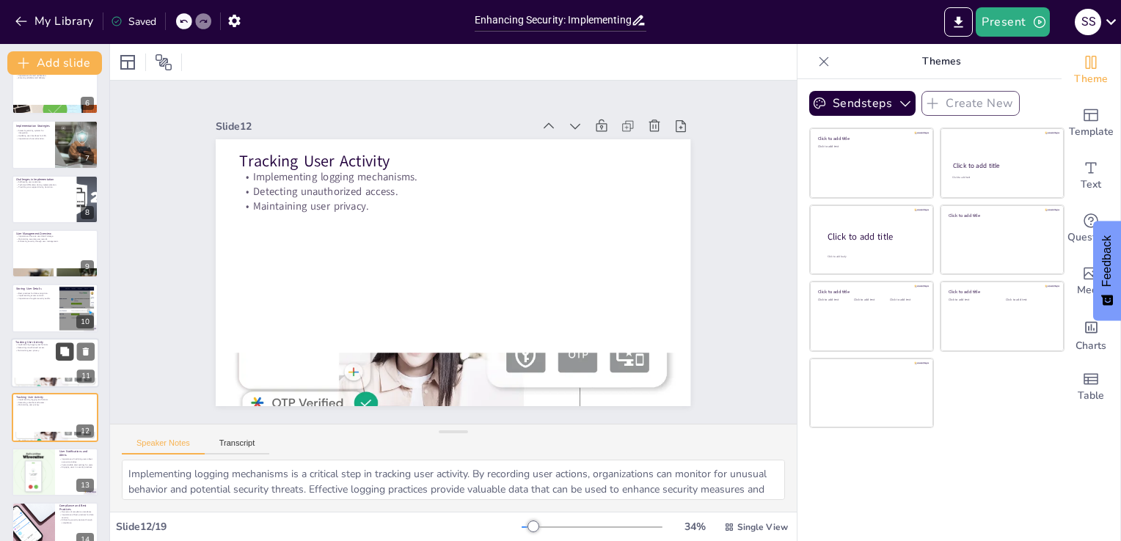
scroll to position [403, 0]
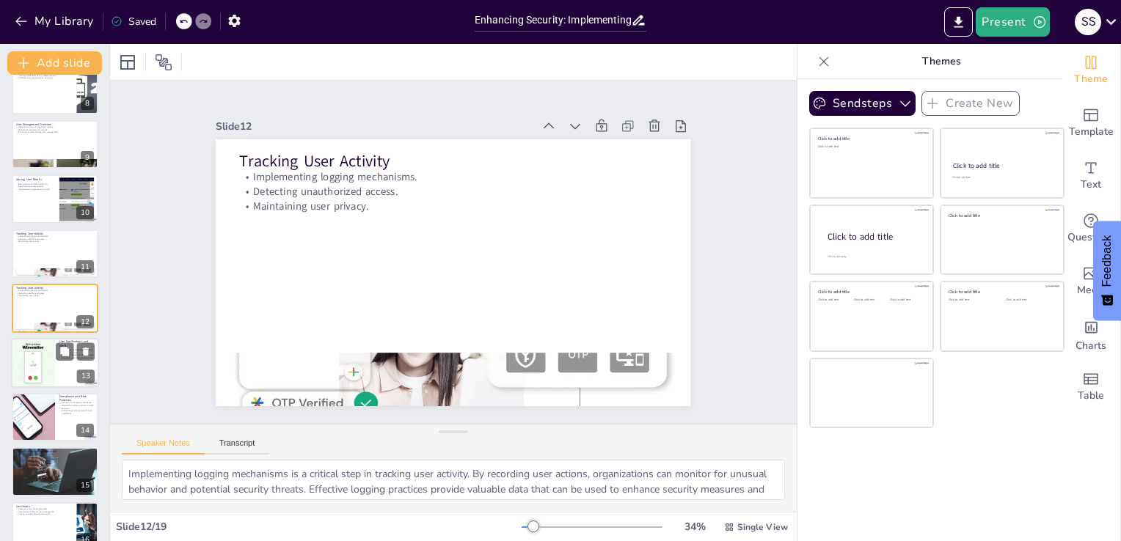
checkbox input "true"
click at [38, 367] on div at bounding box center [33, 363] width 50 height 50
type textarea "The importance of notifying users about account activities cannot be overstated…"
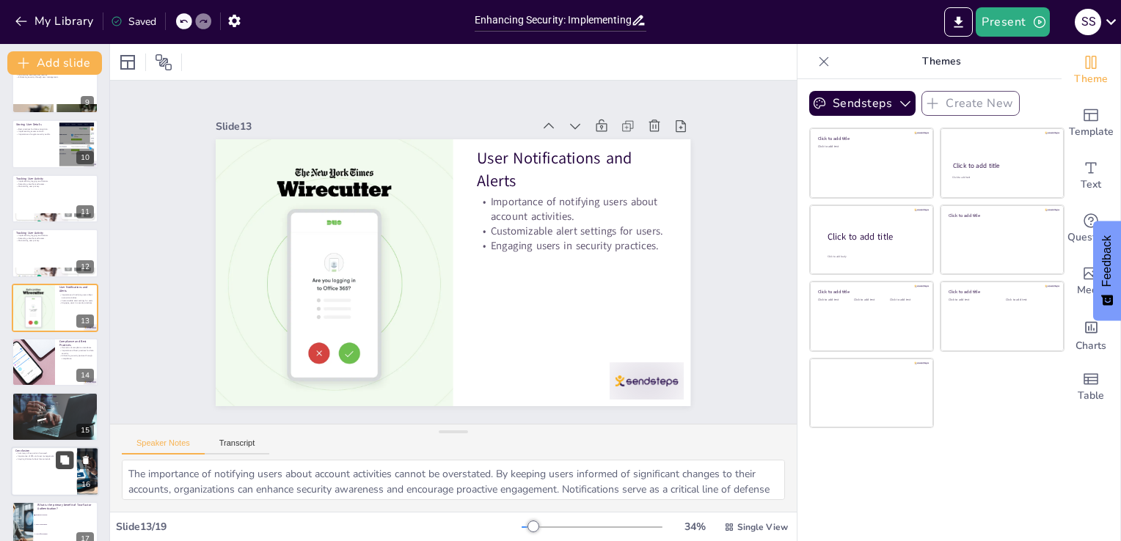
checkbox input "true"
click at [56, 458] on button at bounding box center [65, 460] width 18 height 18
type textarea "Summarizing the key points discussed throughout the presentation is vital for r…"
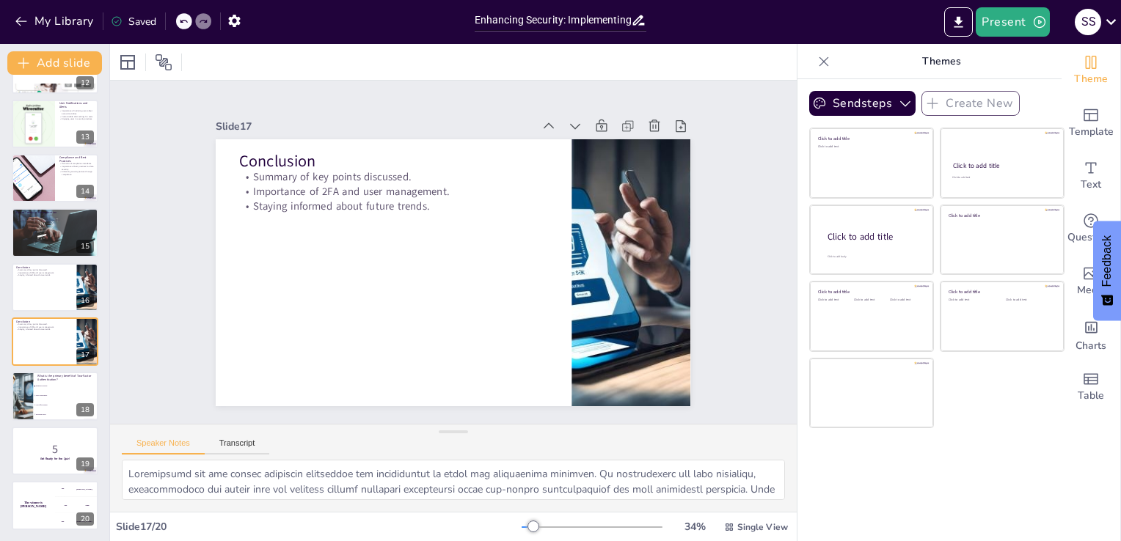
scroll to position [0, 0]
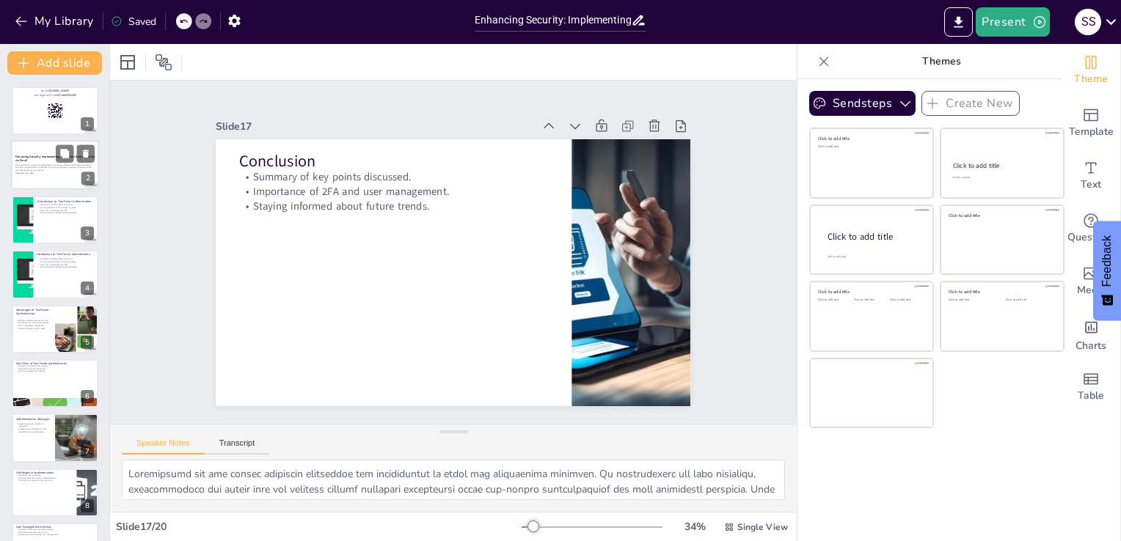
checkbox input "true"
click at [53, 173] on p "Generated with [URL]" at bounding box center [54, 173] width 79 height 3
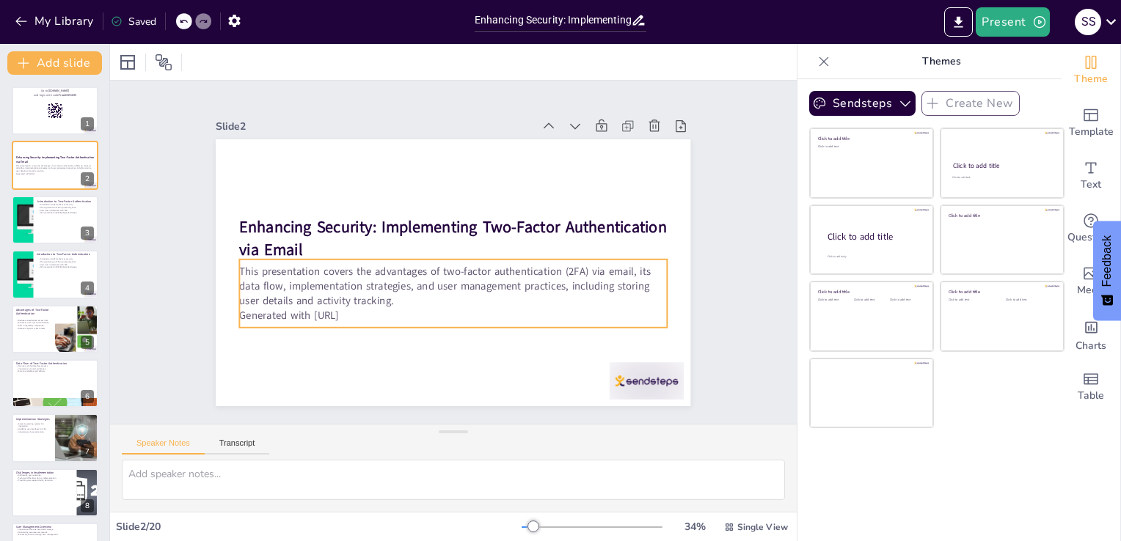
click at [363, 305] on p "Generated with [URL]" at bounding box center [433, 313] width 411 height 146
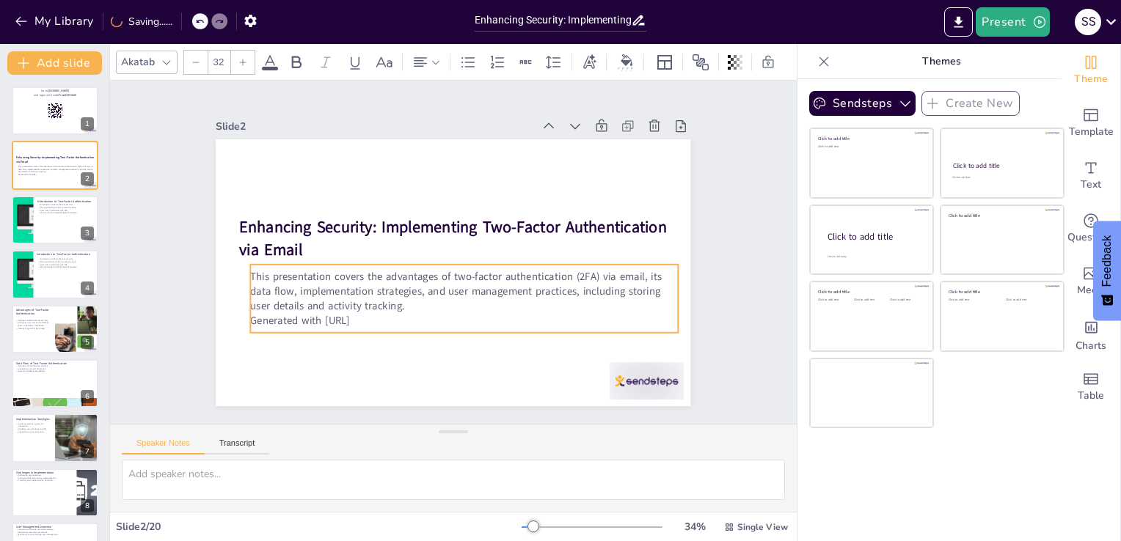
drag, startPoint x: 381, startPoint y: 292, endPoint x: 391, endPoint y: 299, distance: 11.6
click at [392, 298] on p "This presentation covers the advantages of two-factor authentication (2FA) via …" at bounding box center [461, 292] width 430 height 89
click at [388, 299] on p "This presentation covers the advantages of two-factor authentication (2FA) via …" at bounding box center [464, 292] width 427 height 44
click at [388, 299] on p "This presentation covers the advantages of two-factor authentication (2FA) via …" at bounding box center [455, 293] width 427 height 132
click at [383, 307] on p "This presentation covers the advantages of two-factor authentication (2FA) via …" at bounding box center [454, 293] width 427 height 132
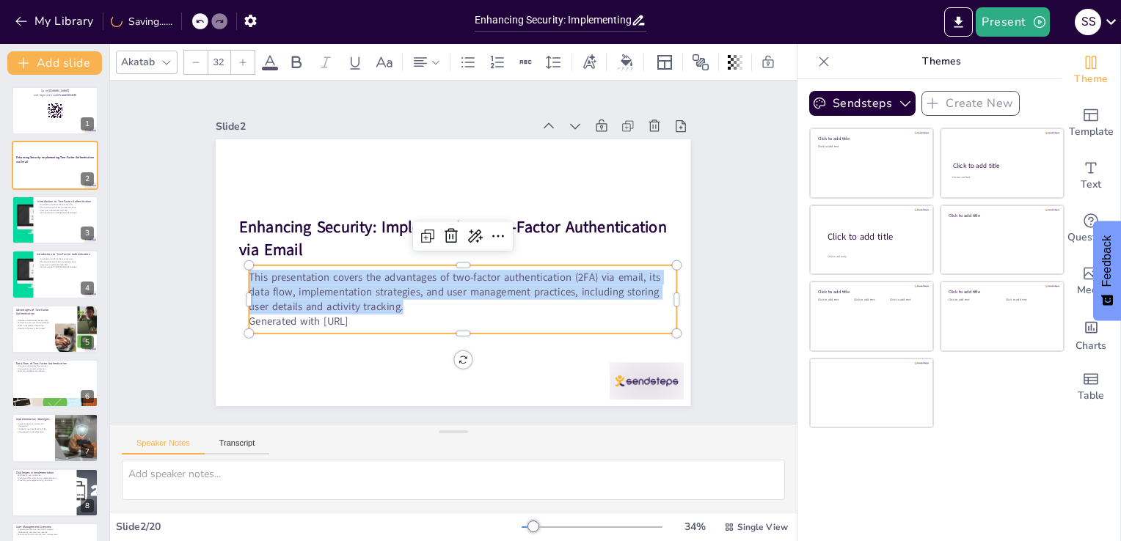
drag, startPoint x: 395, startPoint y: 301, endPoint x: 235, endPoint y: 274, distance: 162.2
click at [235, 274] on div "Enhancing Security: Implementing Two-Factor Authentication via Email This prese…" at bounding box center [449, 272] width 520 height 360
copy p "This presentation covers the advantages of two-factor authentication (2FA) via …"
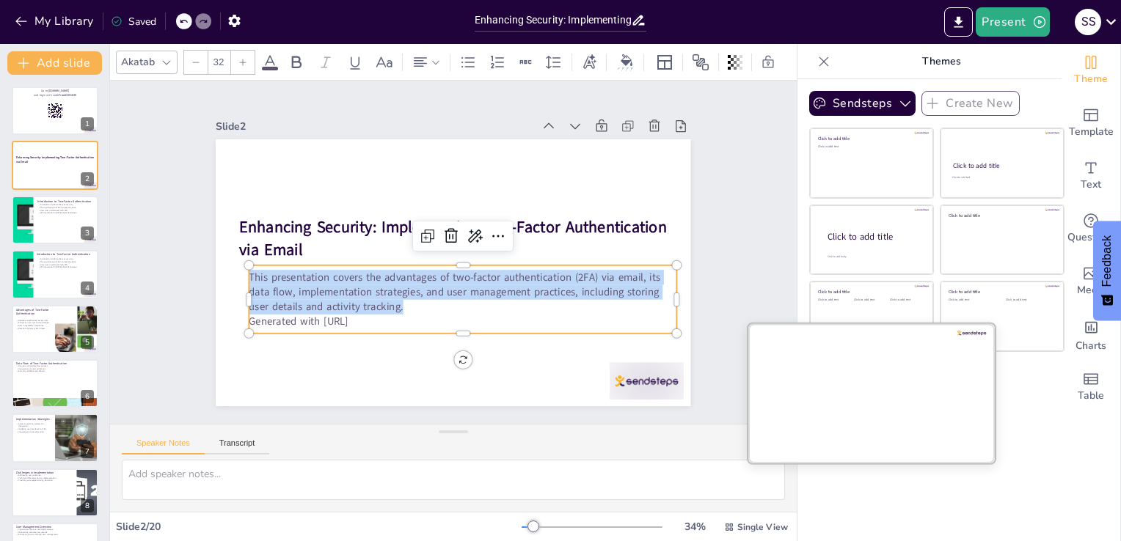
checkbox input "true"
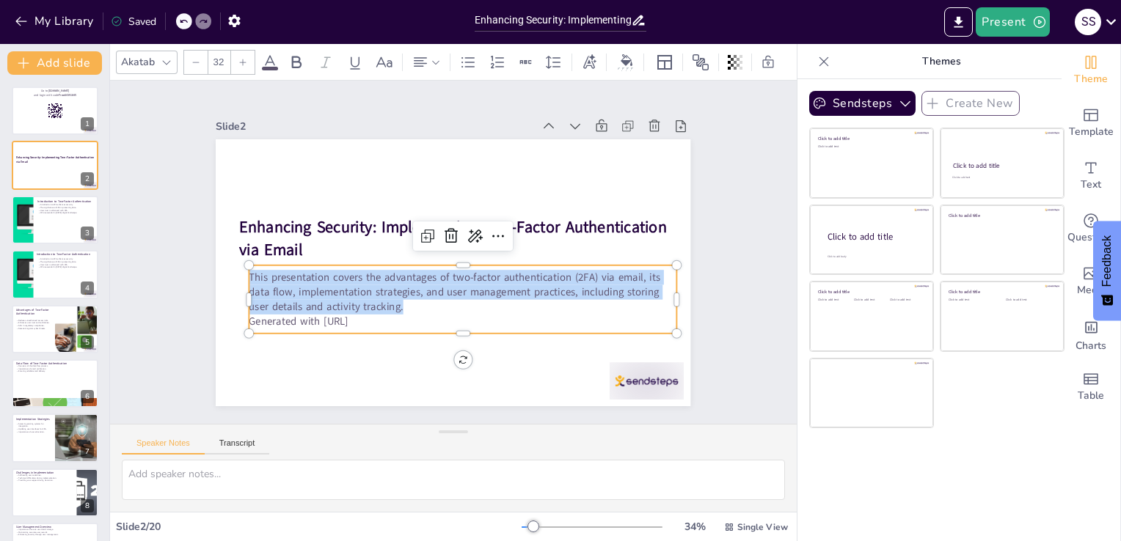
copy p "This presentation covers the advantages of two-factor authentication (2FA) via …"
